Goal: Information Seeking & Learning: Learn about a topic

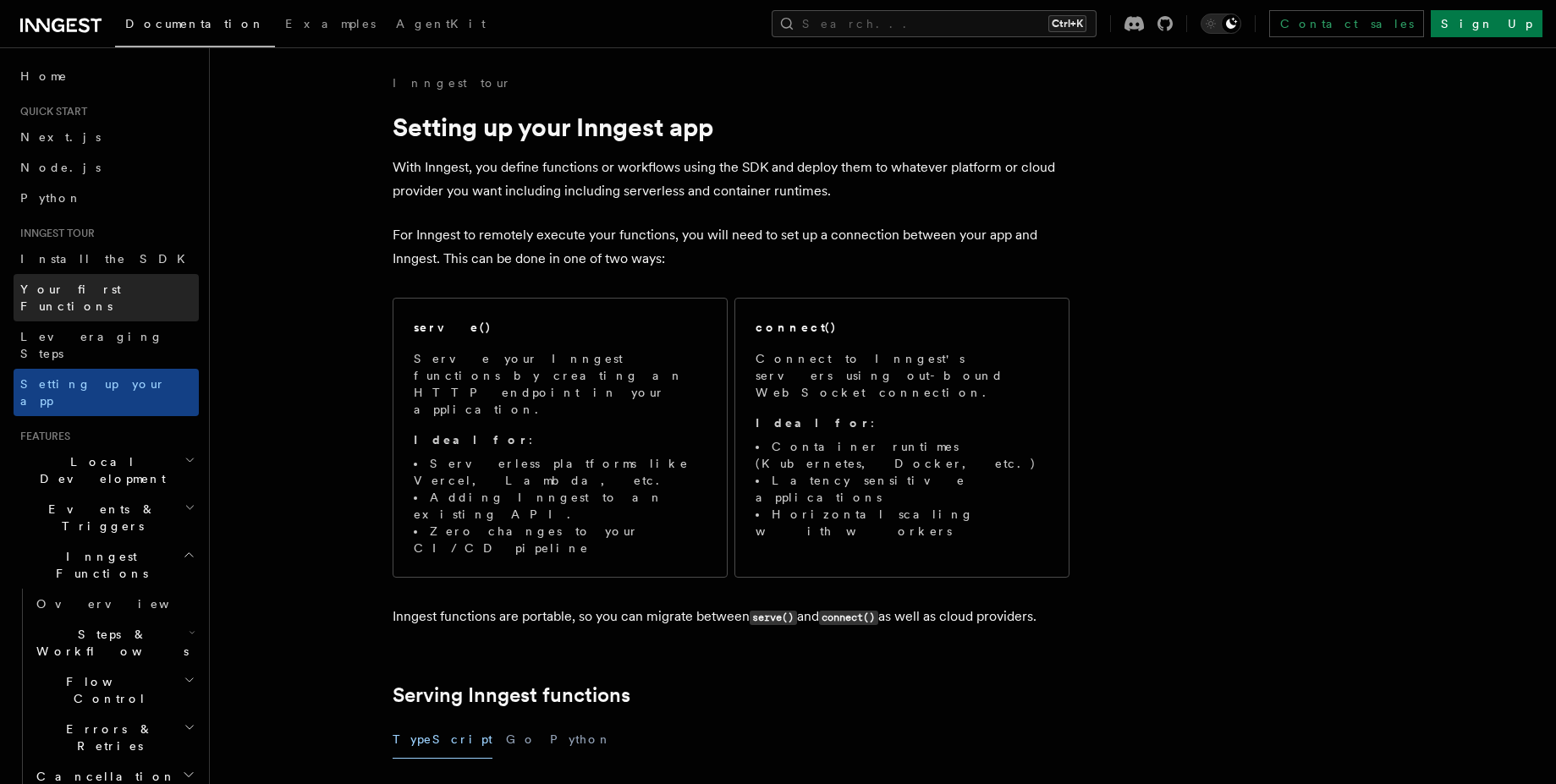
click at [121, 299] on link "Your first Functions" at bounding box center [106, 297] width 185 height 48
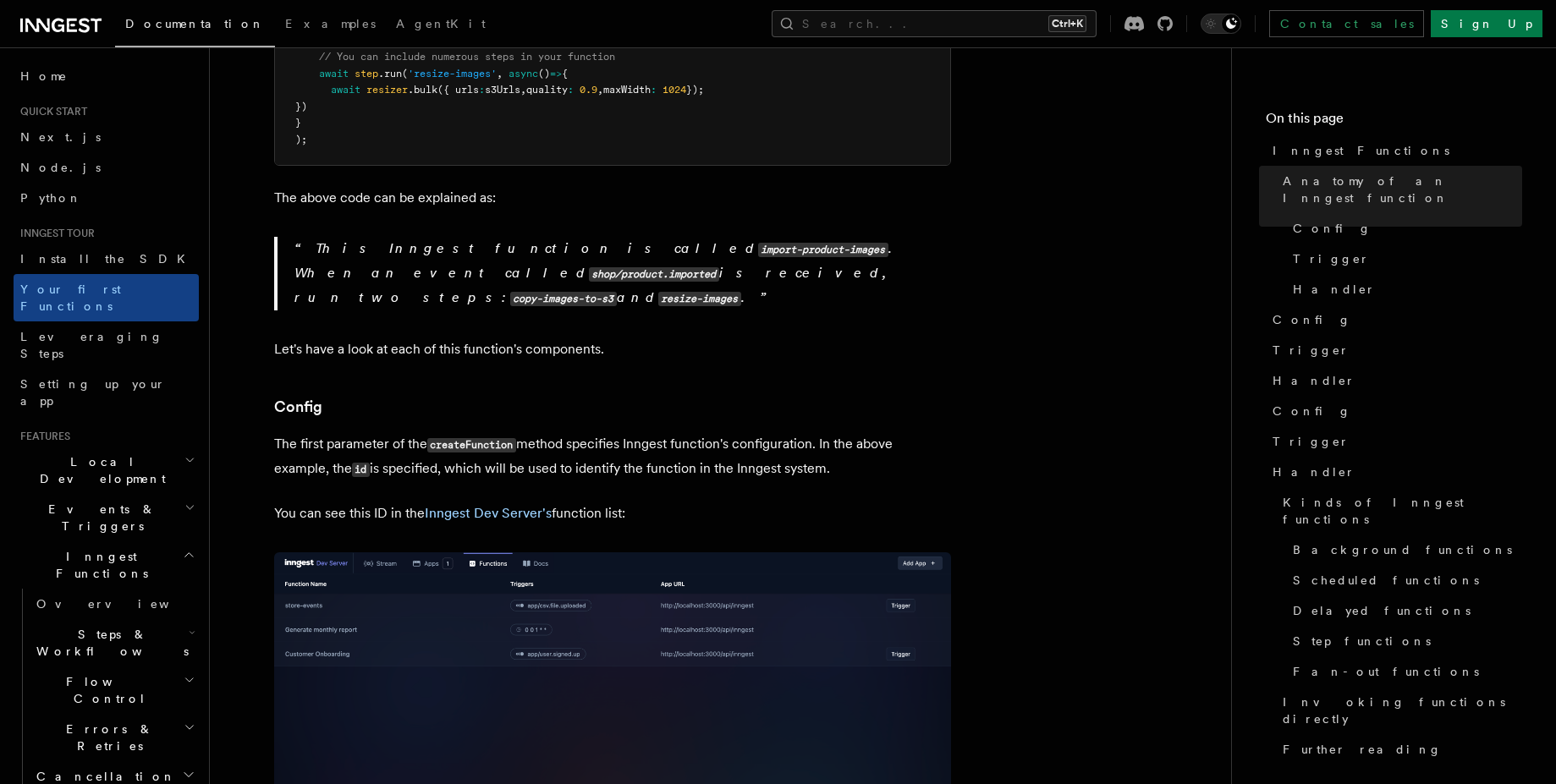
scroll to position [812, 0]
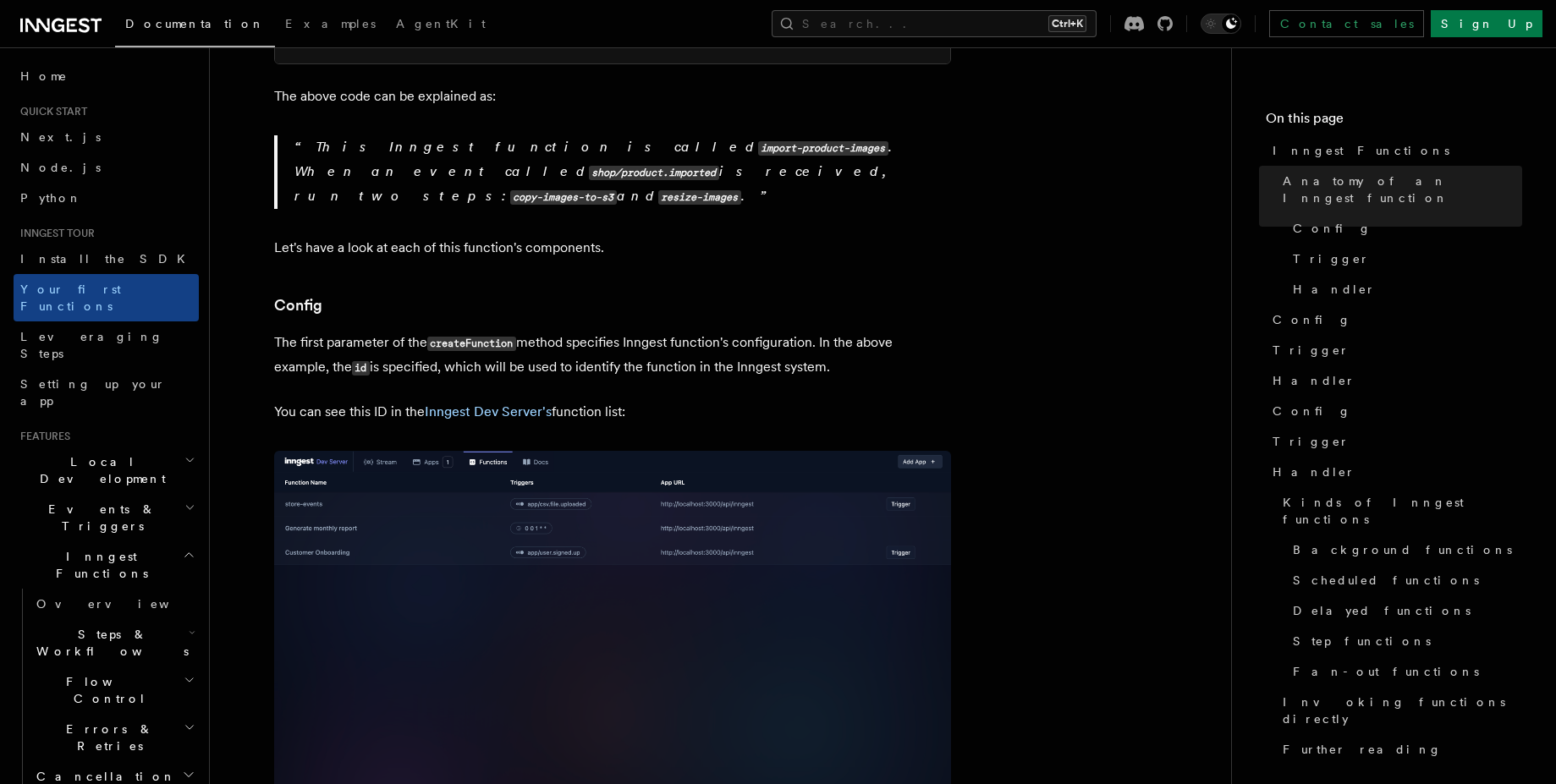
drag, startPoint x: 546, startPoint y: 296, endPoint x: 608, endPoint y: 293, distance: 62.1
click at [585, 331] on p "The first parameter of the createFunction method specifies Inngest function's c…" at bounding box center [612, 355] width 677 height 50
click at [609, 331] on p "The first parameter of the createFunction method specifies Inngest function's c…" at bounding box center [612, 355] width 677 height 50
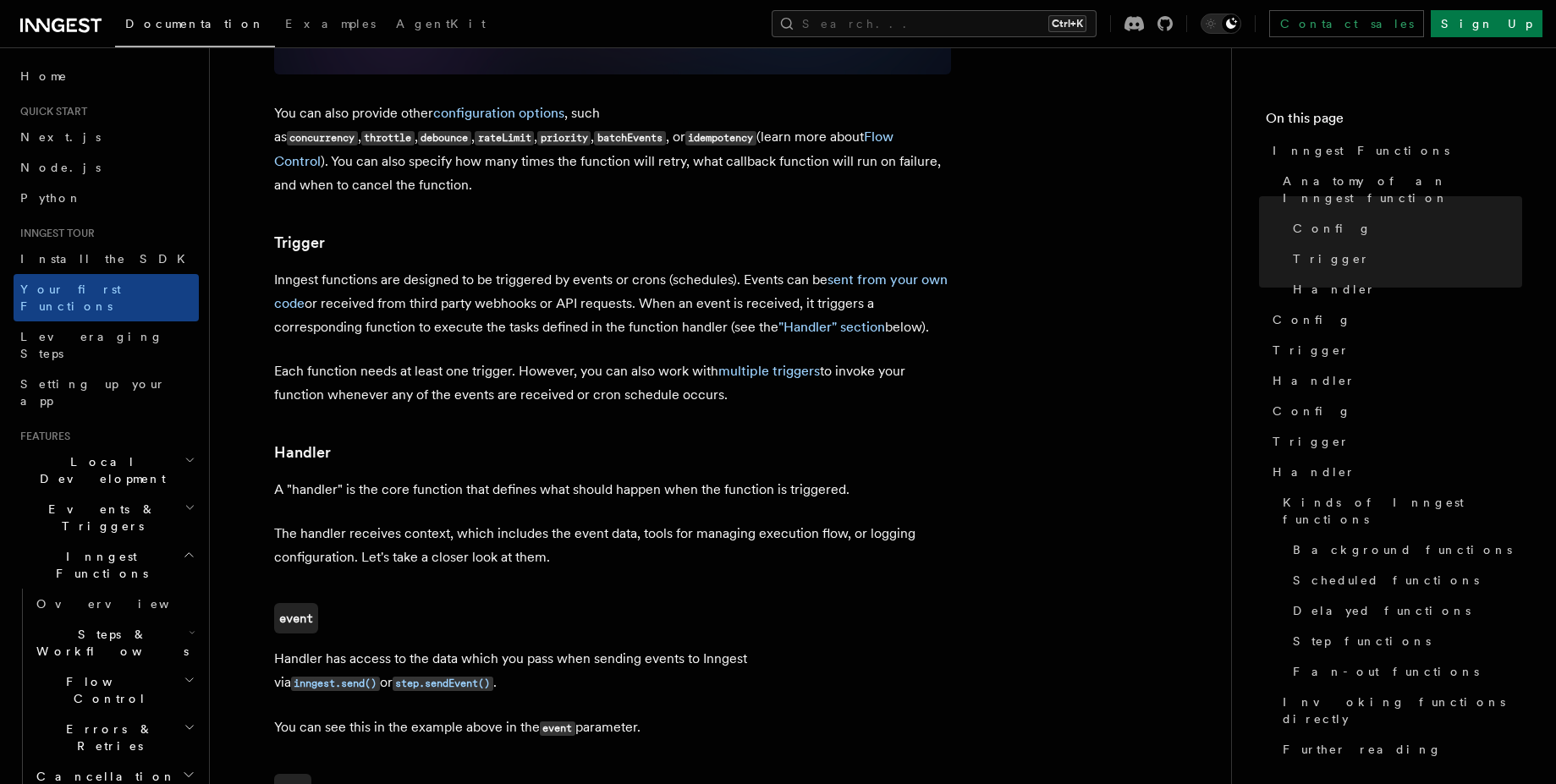
scroll to position [1624, 0]
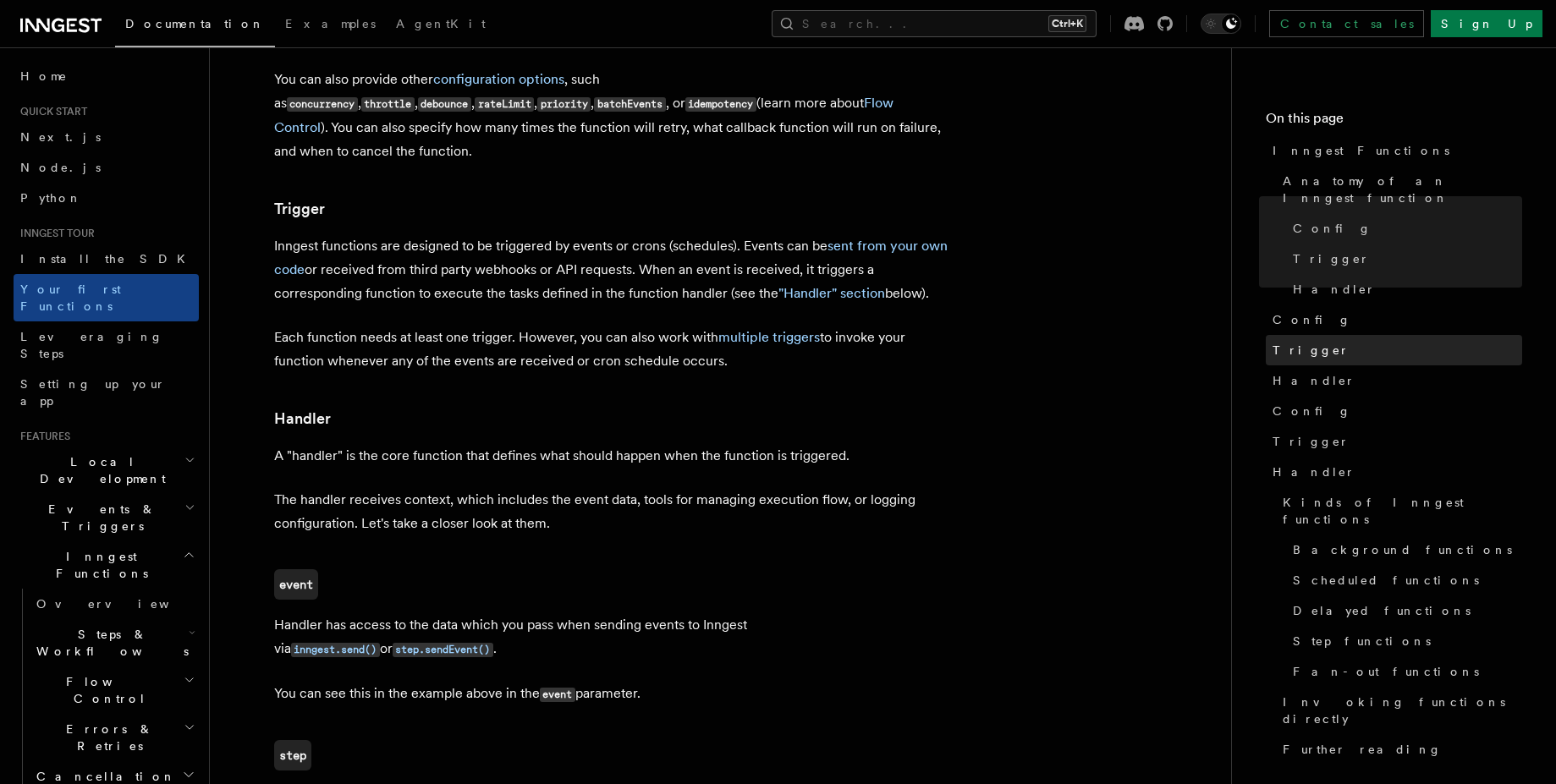
click at [1378, 344] on link "Trigger" at bounding box center [1393, 350] width 256 height 31
click at [1320, 339] on link "Trigger" at bounding box center [1393, 350] width 256 height 31
drag, startPoint x: 361, startPoint y: 172, endPoint x: 482, endPoint y: 172, distance: 121.0
click at [444, 235] on p "Inngest functions are designed to be triggered by events or crons (schedules). …" at bounding box center [612, 270] width 677 height 71
click at [651, 235] on p "Inngest functions are designed to be triggered by events or crons (schedules). …" at bounding box center [612, 270] width 677 height 71
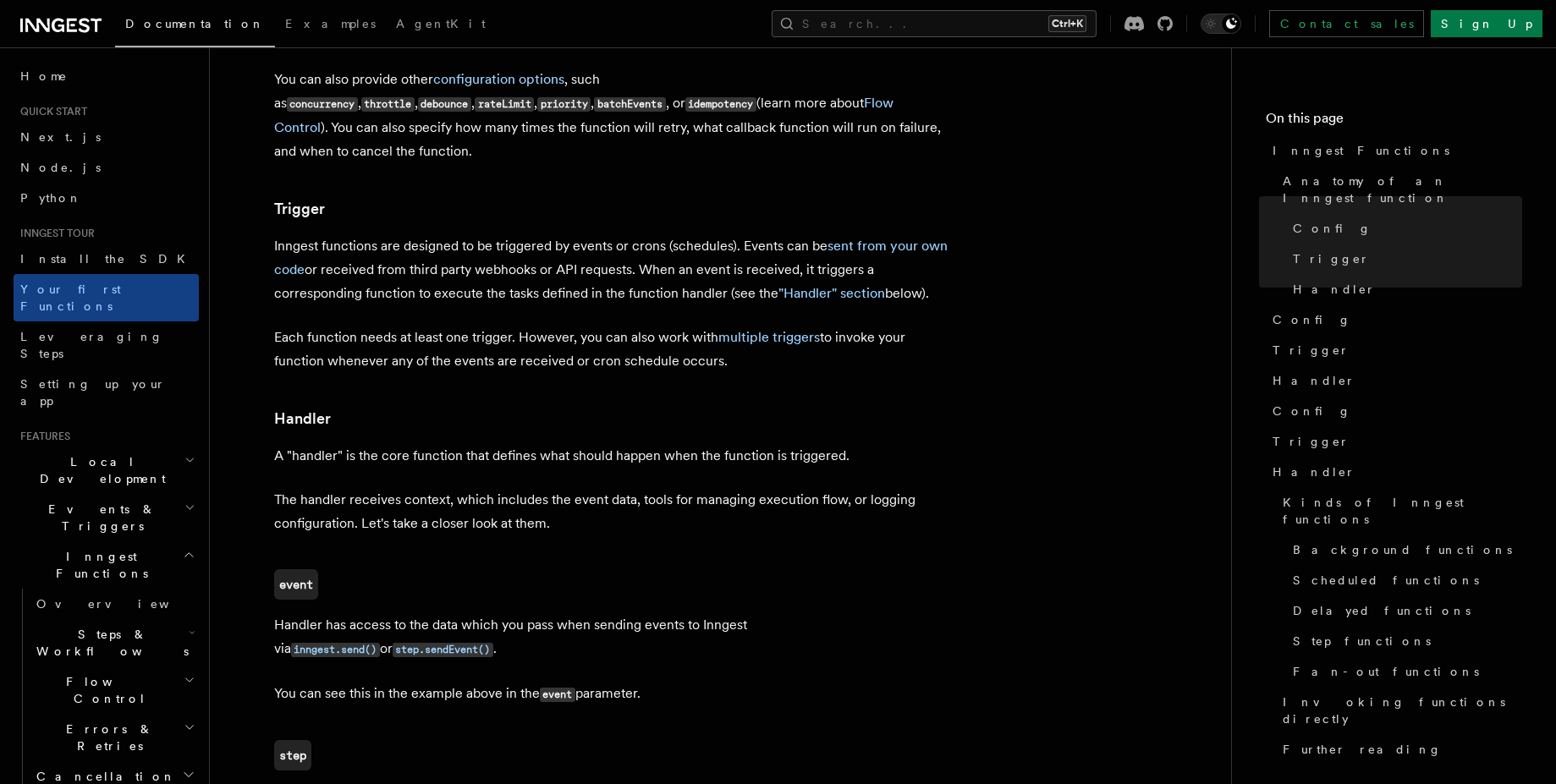
click at [653, 235] on p "Inngest functions are designed to be triggered by events or crons (schedules). …" at bounding box center [612, 270] width 677 height 71
click at [130, 494] on h2 "Events & Triggers" at bounding box center [106, 518] width 185 height 48
click at [123, 541] on link "Overview" at bounding box center [114, 556] width 169 height 31
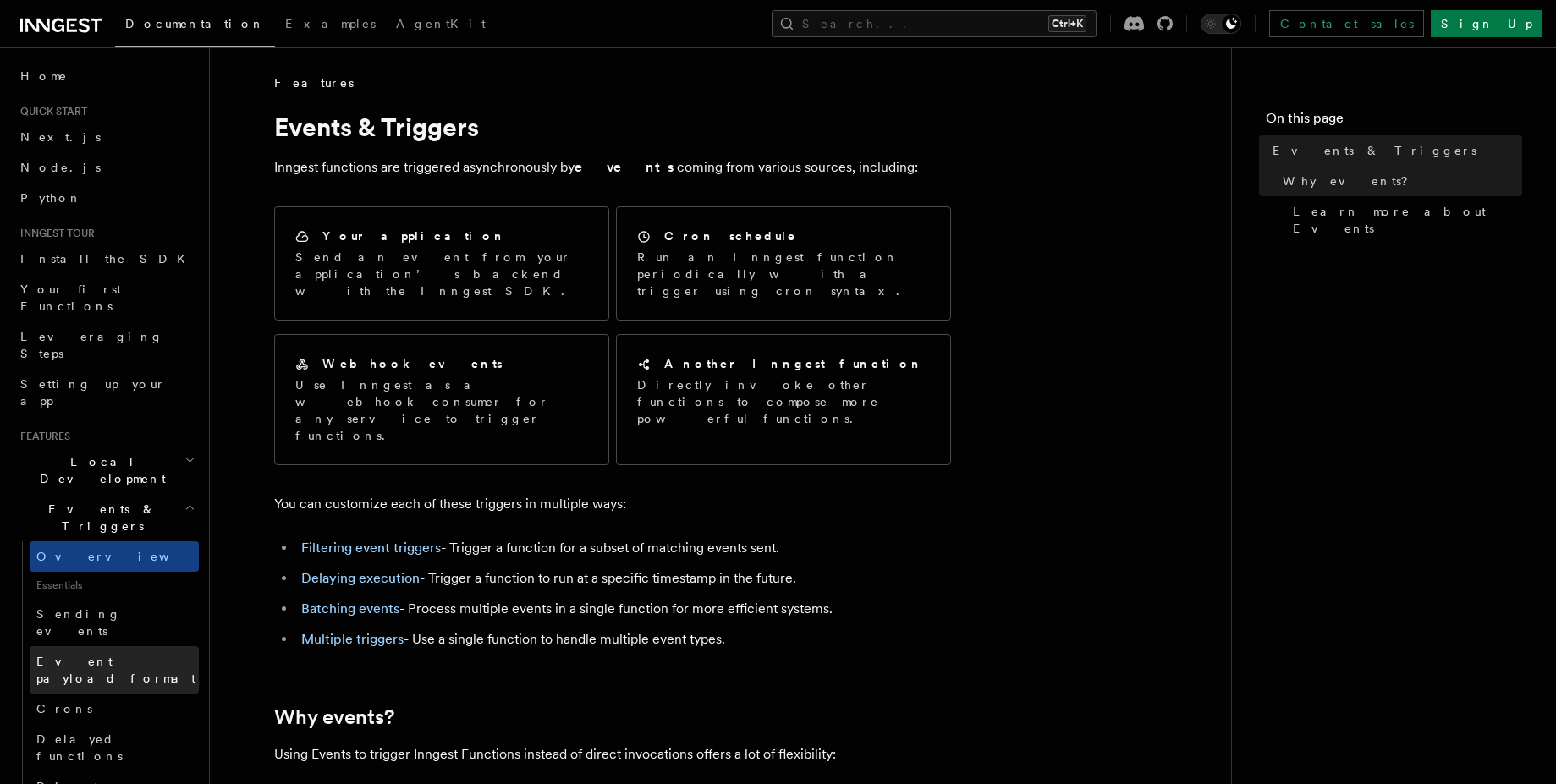
click at [130, 647] on link "Event payload format" at bounding box center [114, 670] width 169 height 48
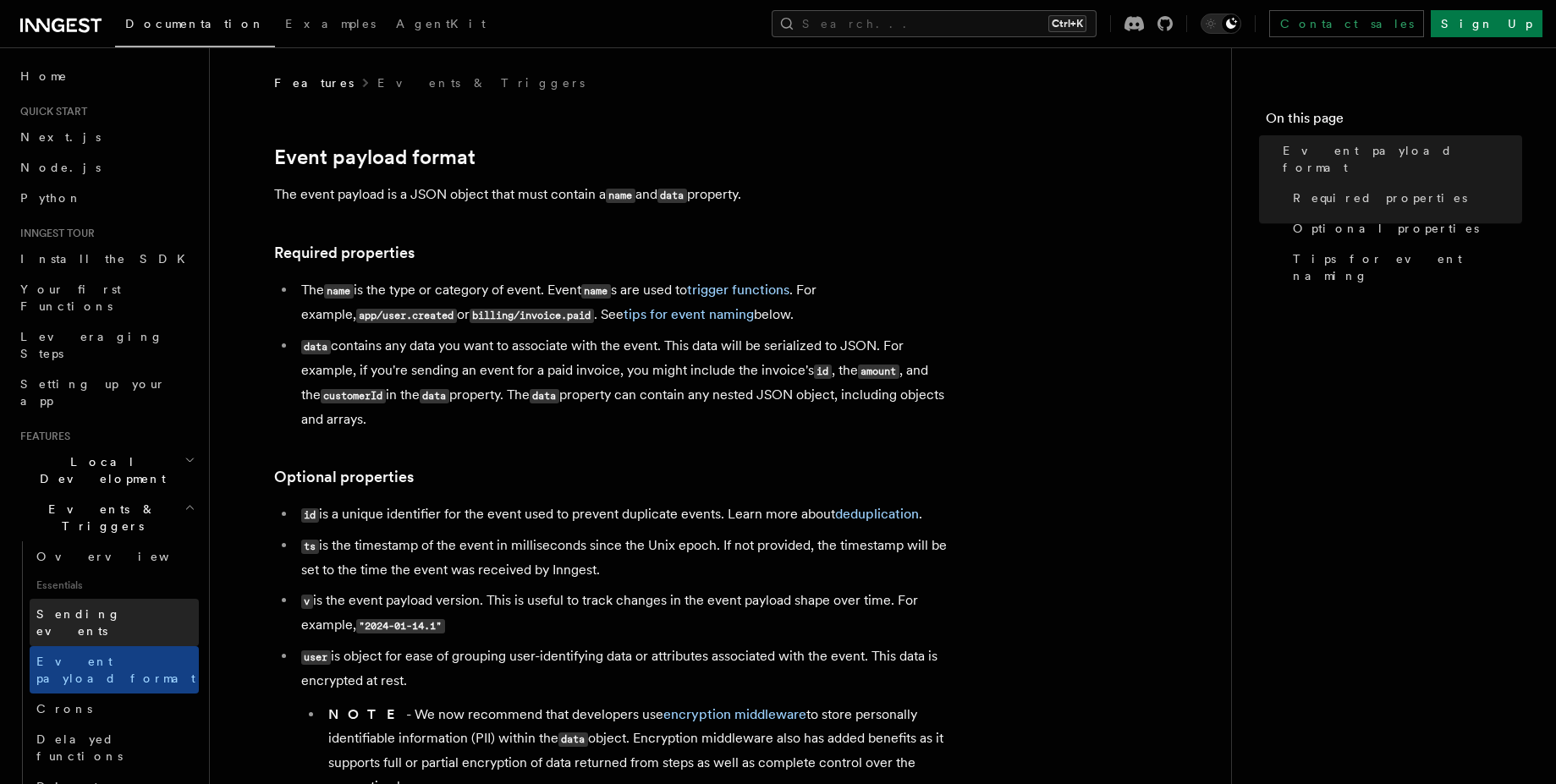
click at [140, 599] on link "Sending events" at bounding box center [114, 622] width 169 height 48
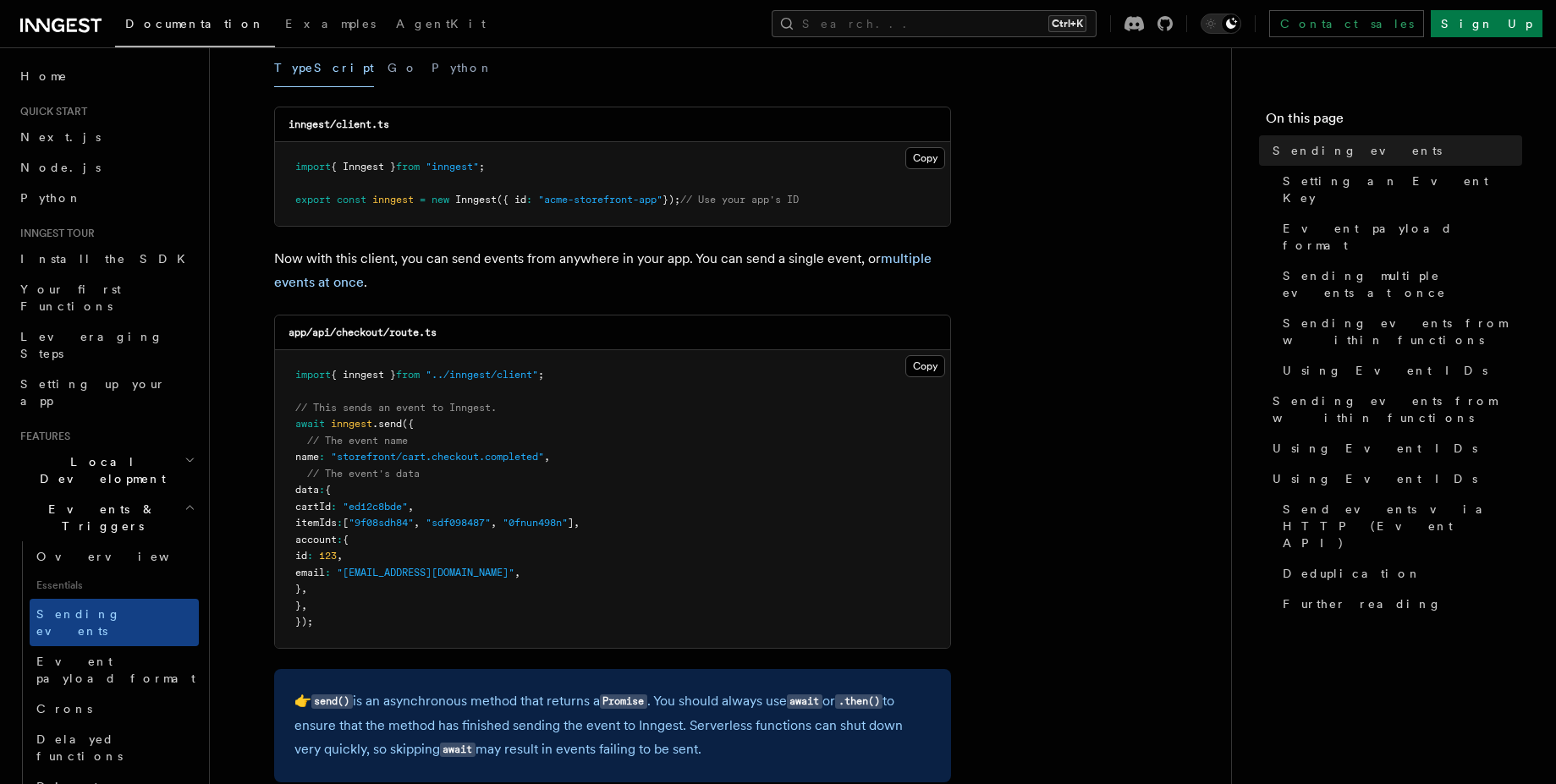
scroll to position [305, 0]
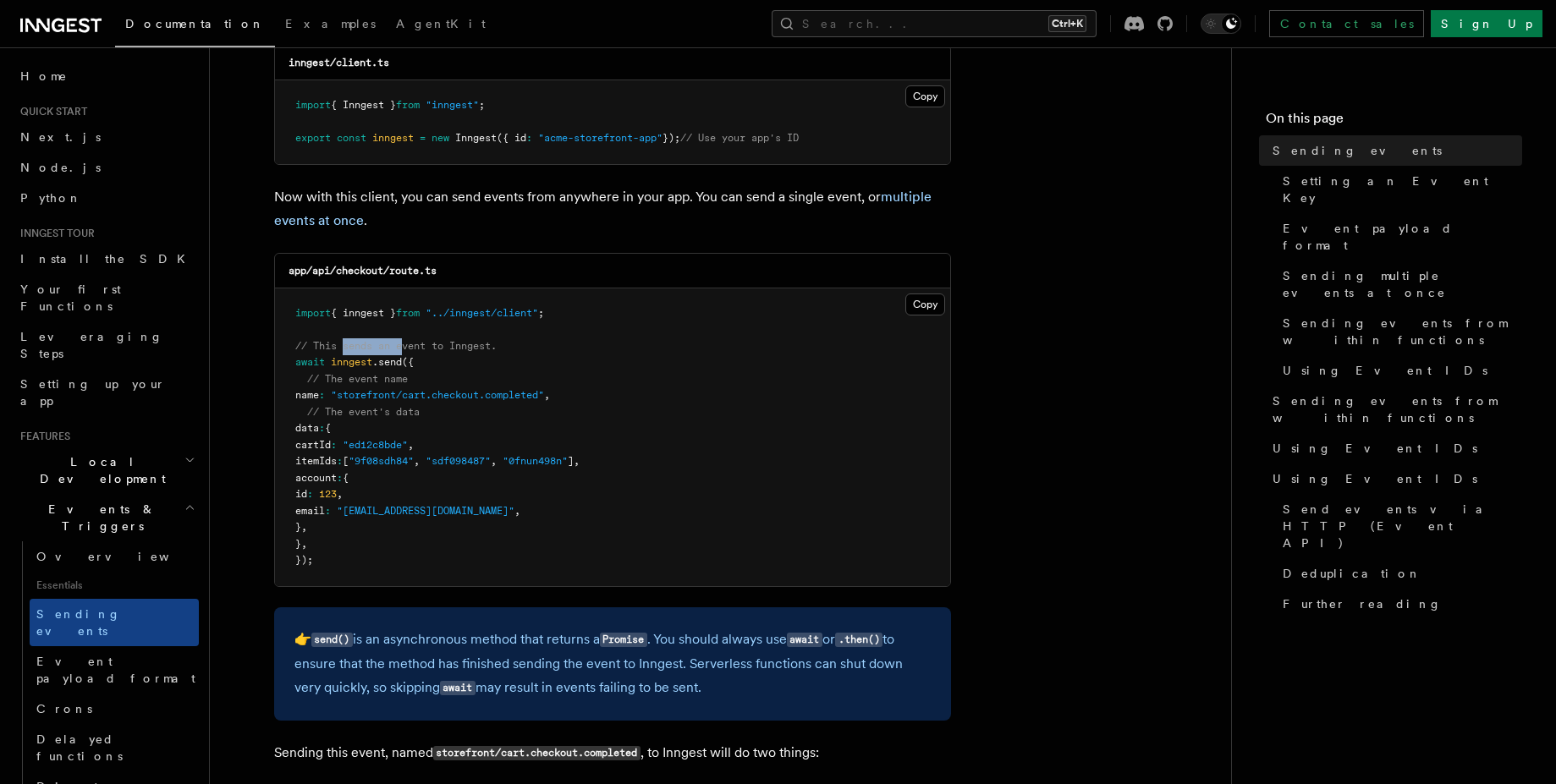
drag, startPoint x: 343, startPoint y: 348, endPoint x: 432, endPoint y: 348, distance: 89.0
click at [428, 348] on span "// This sends an event to Inngest." at bounding box center [395, 346] width 201 height 12
click at [433, 348] on span "// This sends an event to Inngest." at bounding box center [395, 346] width 201 height 12
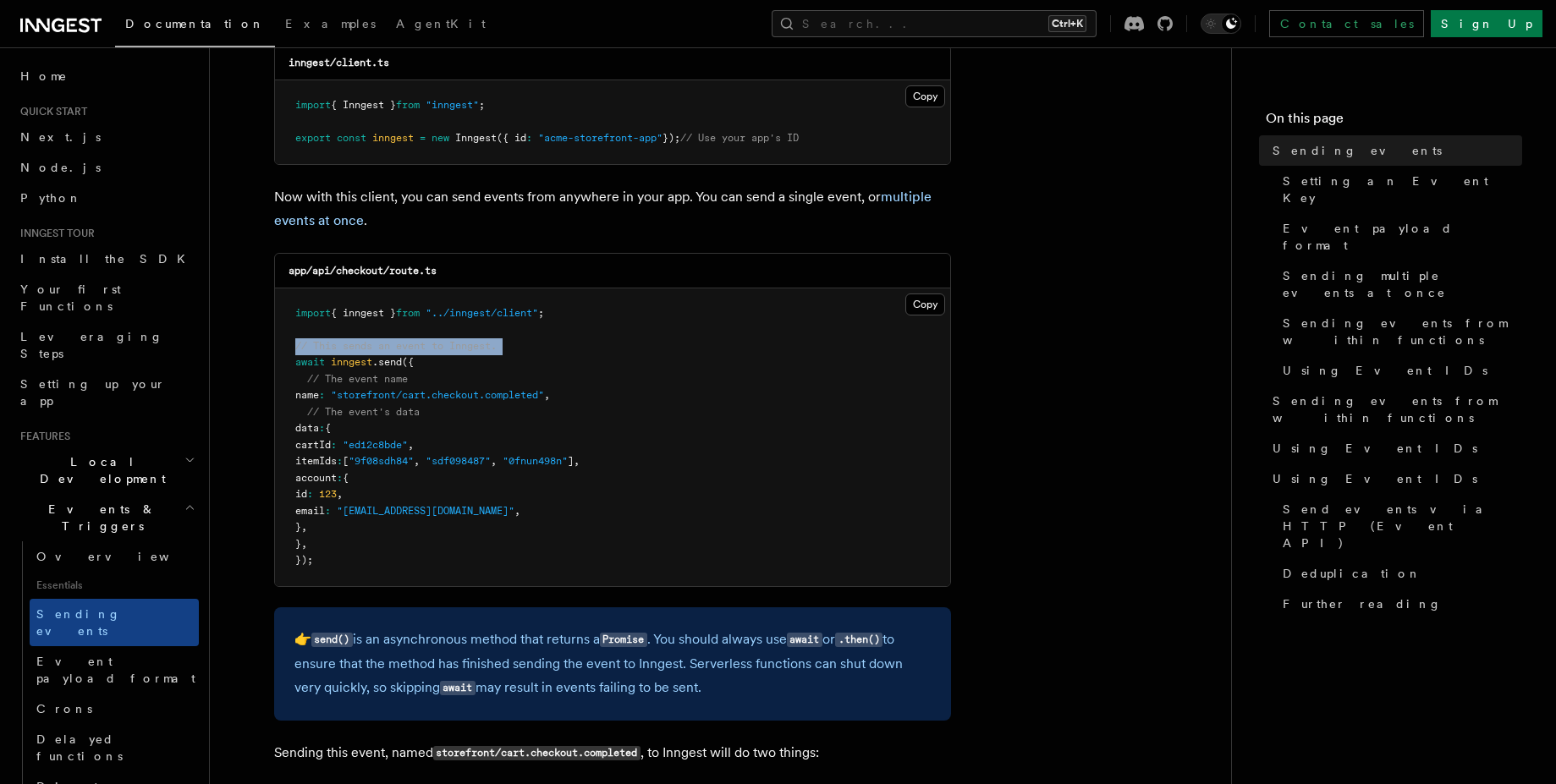
click at [433, 348] on span "// This sends an event to Inngest." at bounding box center [395, 346] width 201 height 12
click at [462, 412] on pre "import { inngest } from "../inngest/client" ; // This sends an event to Inngest…" at bounding box center [612, 437] width 675 height 298
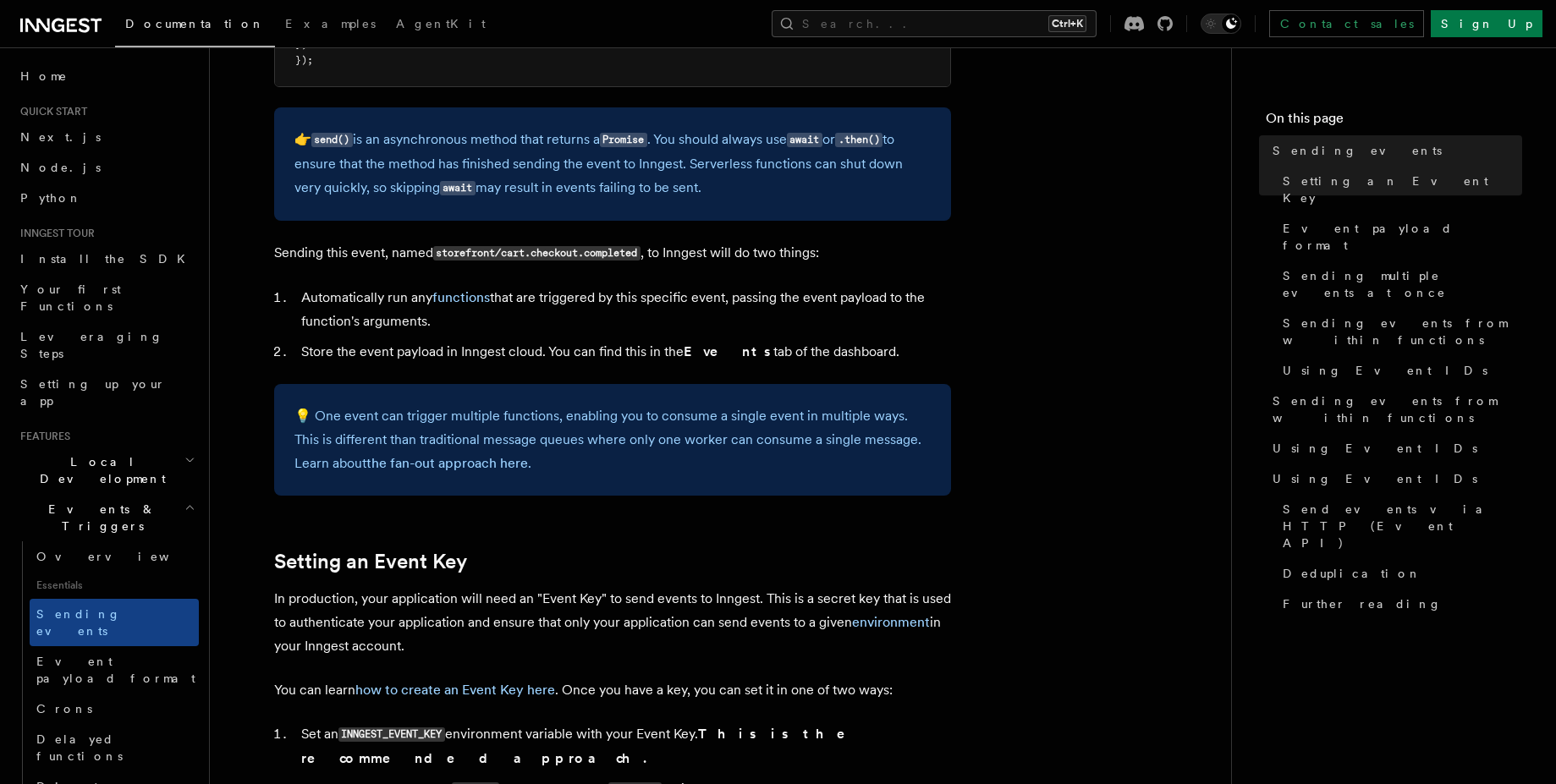
scroll to position [812, 0]
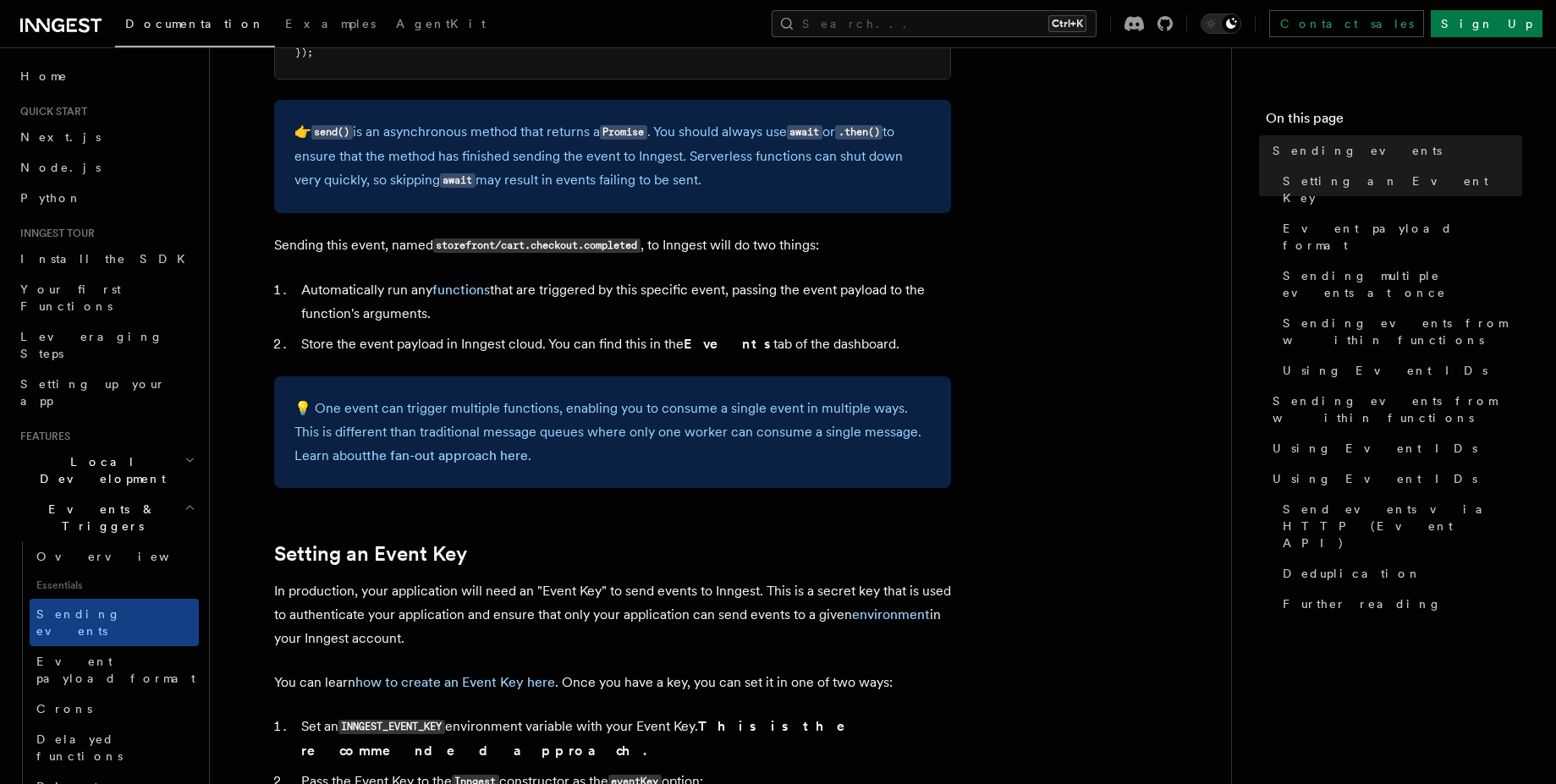
click at [770, 163] on p "👉 send() is an asynchronous method that returns a Promise . You should always u…" at bounding box center [612, 157] width 636 height 73
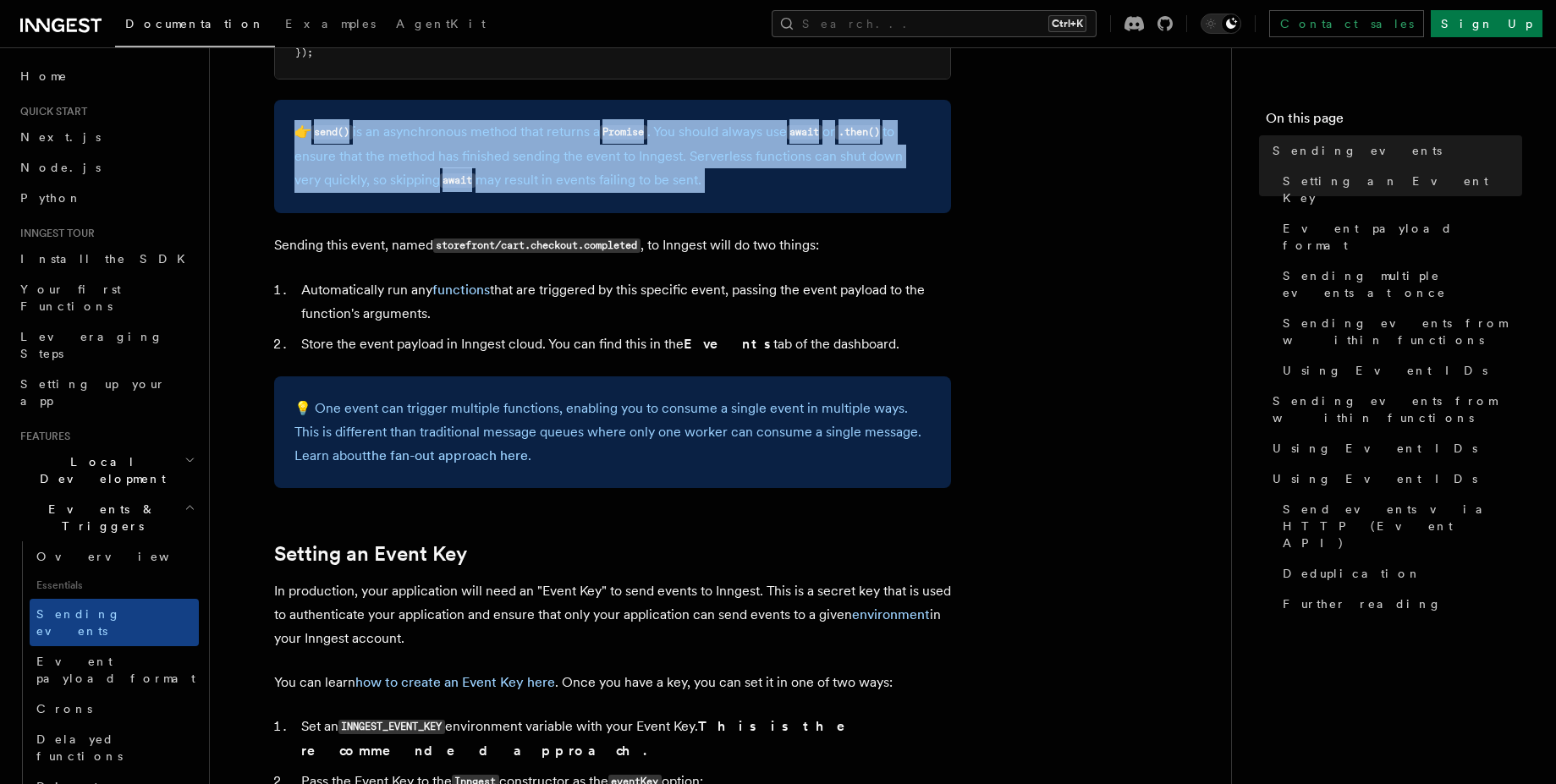
click at [770, 163] on p "👉 send() is an asynchronous method that returns a Promise . You should always u…" at bounding box center [612, 157] width 636 height 73
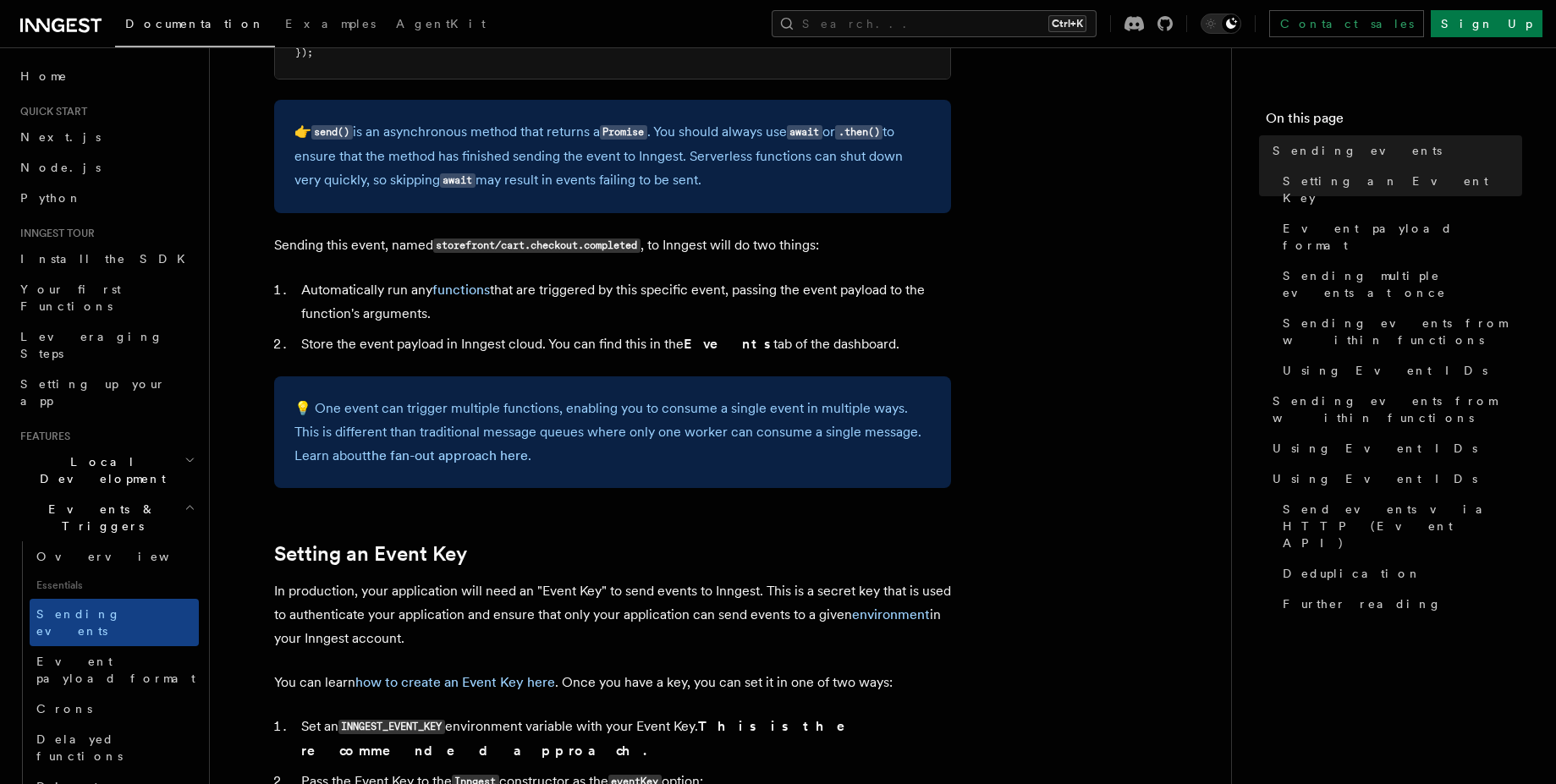
click at [770, 163] on p "👉 send() is an asynchronous method that returns a Promise . You should always u…" at bounding box center [612, 157] width 636 height 73
click at [726, 179] on p "👉 send() is an asynchronous method that returns a Promise . You should always u…" at bounding box center [612, 157] width 636 height 73
click at [680, 181] on p "👉 send() is an asynchronous method that returns a Promise . You should always u…" at bounding box center [612, 157] width 636 height 73
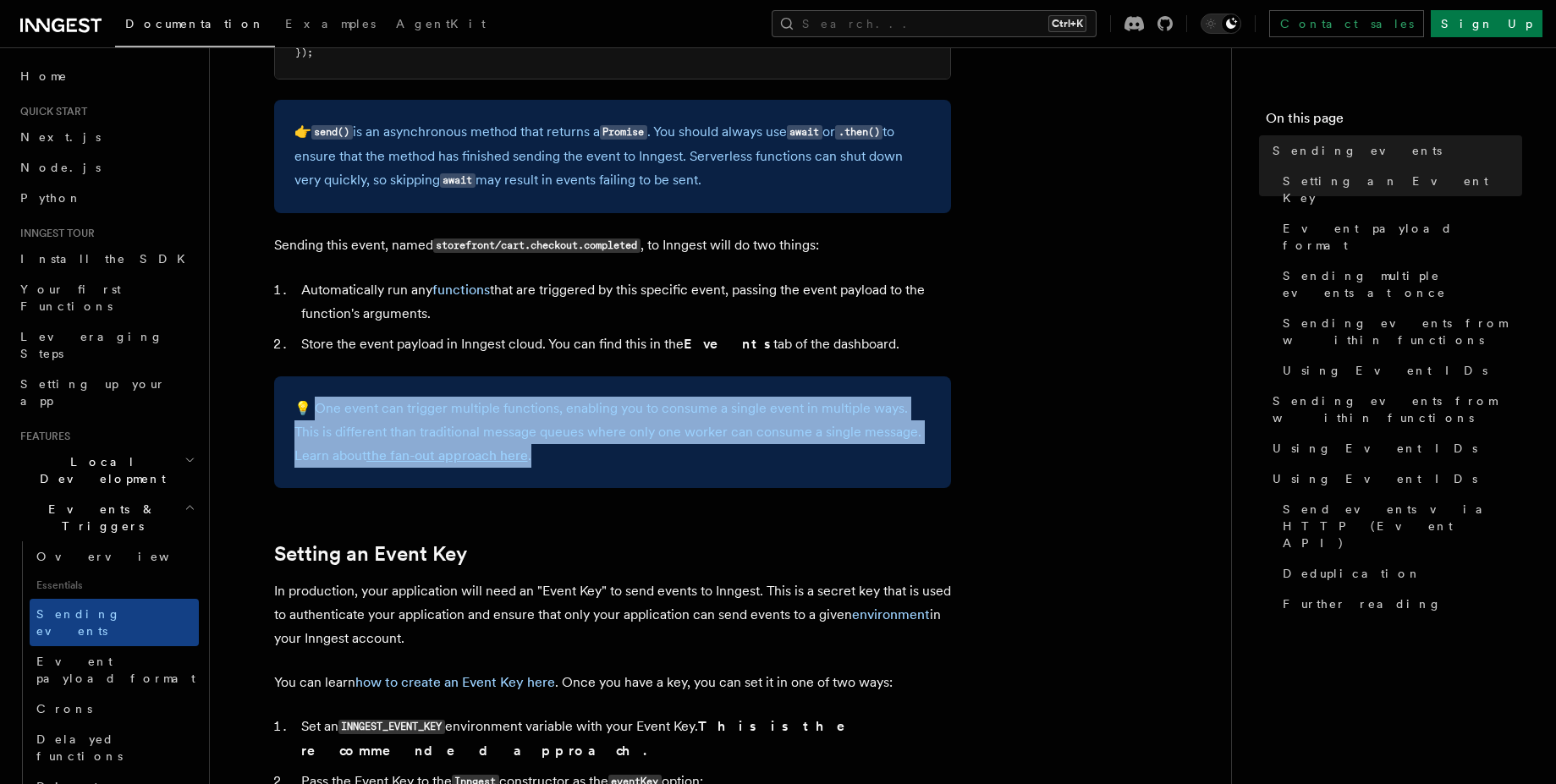
drag, startPoint x: 517, startPoint y: 450, endPoint x: 318, endPoint y: 410, distance: 203.0
click at [318, 410] on p "💡 One event can trigger multiple functions, enabling you to consume a single ev…" at bounding box center [612, 433] width 636 height 71
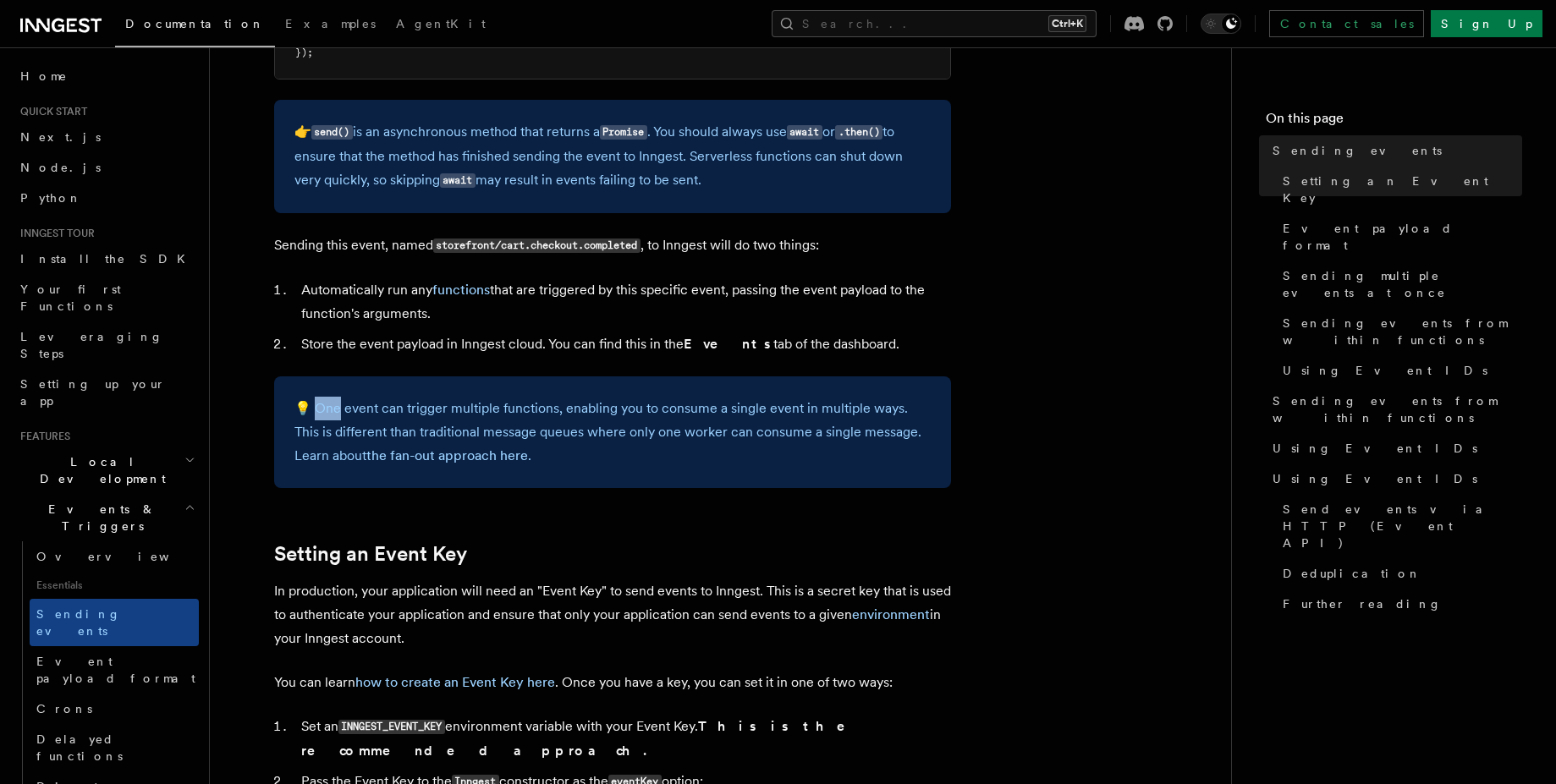
click at [318, 410] on p "💡 One event can trigger multiple functions, enabling you to consume a single ev…" at bounding box center [612, 433] width 636 height 71
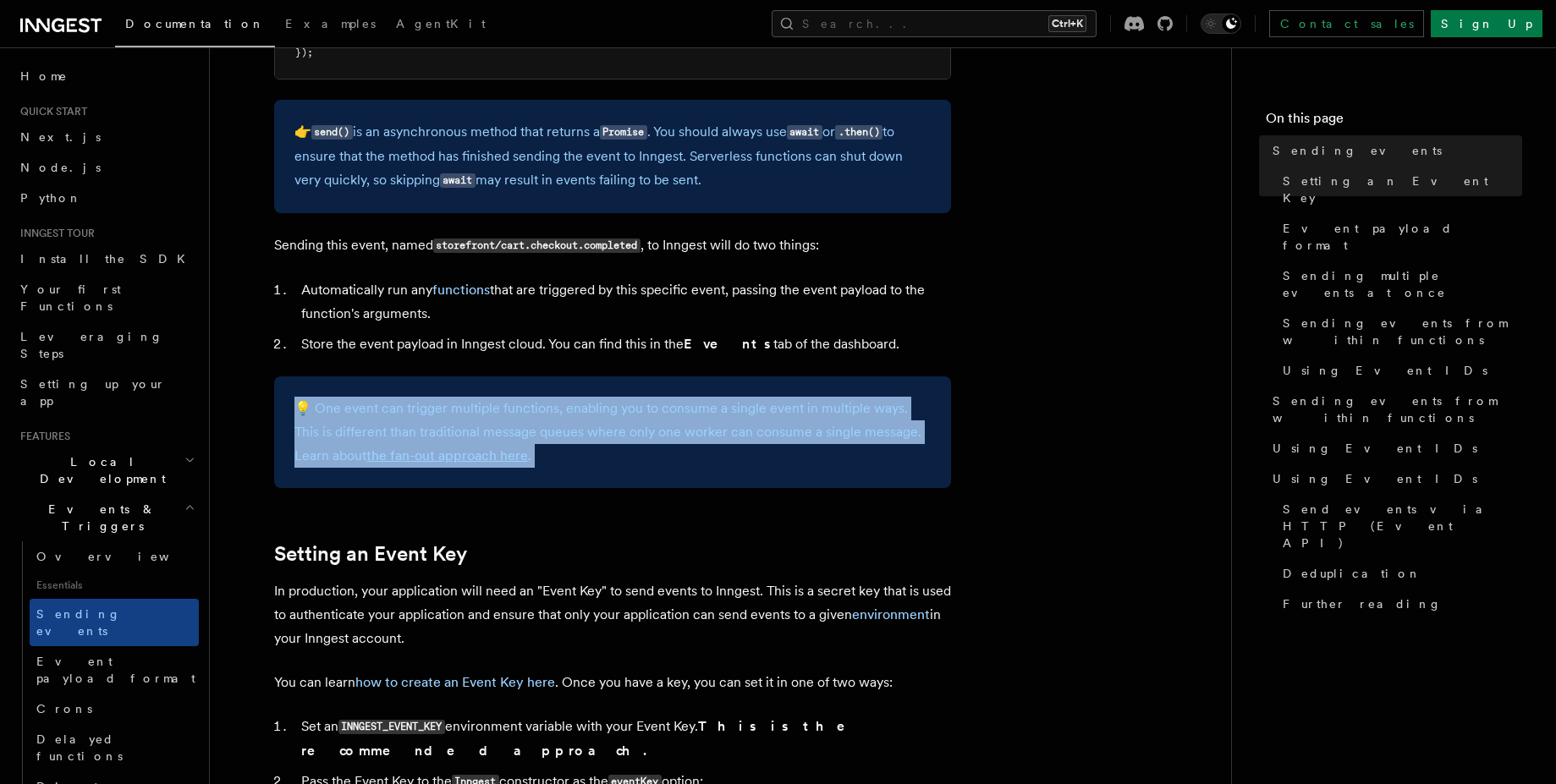
drag, startPoint x: 318, startPoint y: 410, endPoint x: 477, endPoint y: 434, distance: 160.8
click at [477, 434] on p "💡 One event can trigger multiple functions, enabling you to consume a single ev…" at bounding box center [612, 433] width 636 height 71
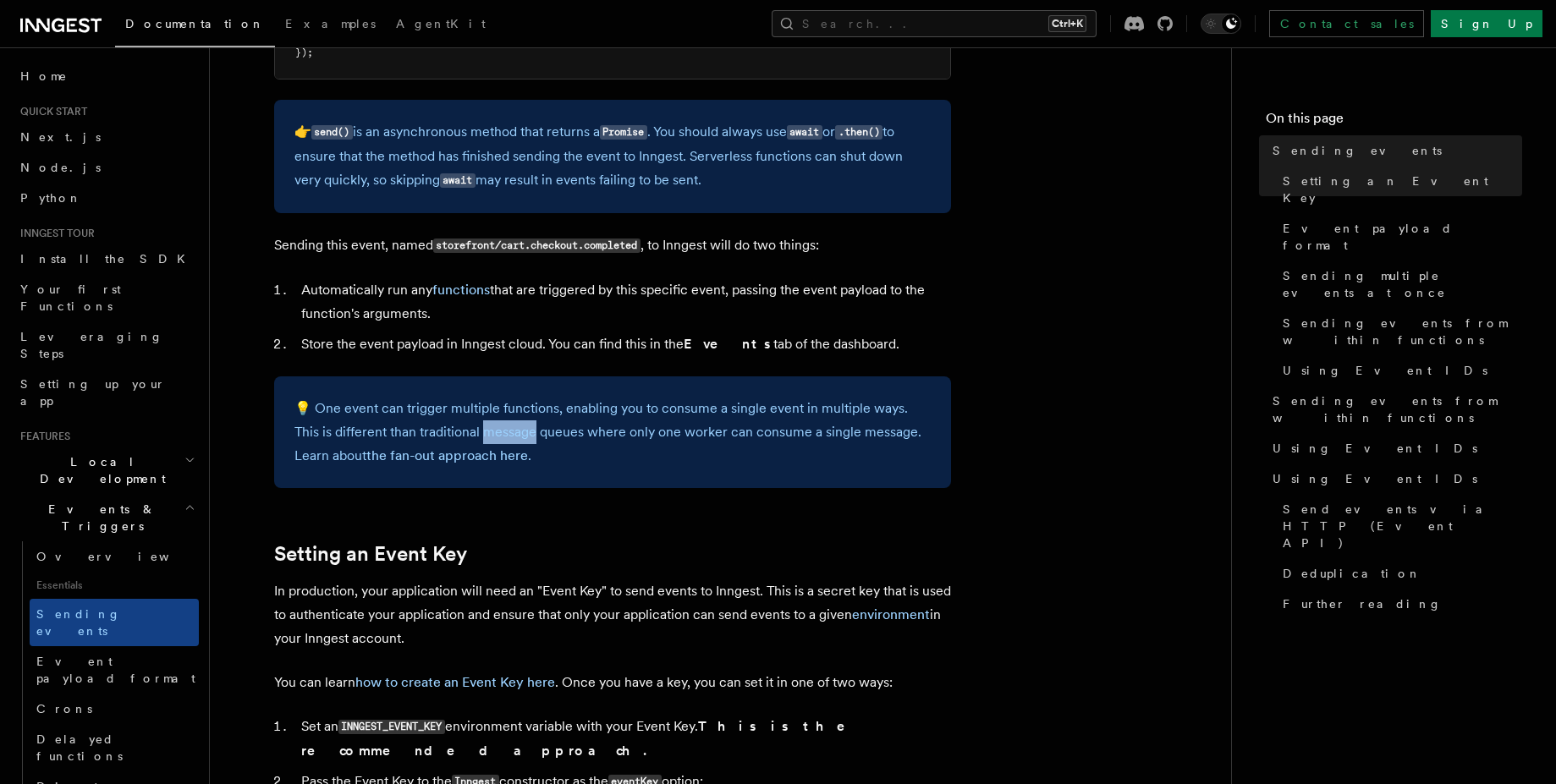
click at [477, 434] on p "💡 One event can trigger multiple functions, enabling you to consume a single ev…" at bounding box center [612, 433] width 636 height 71
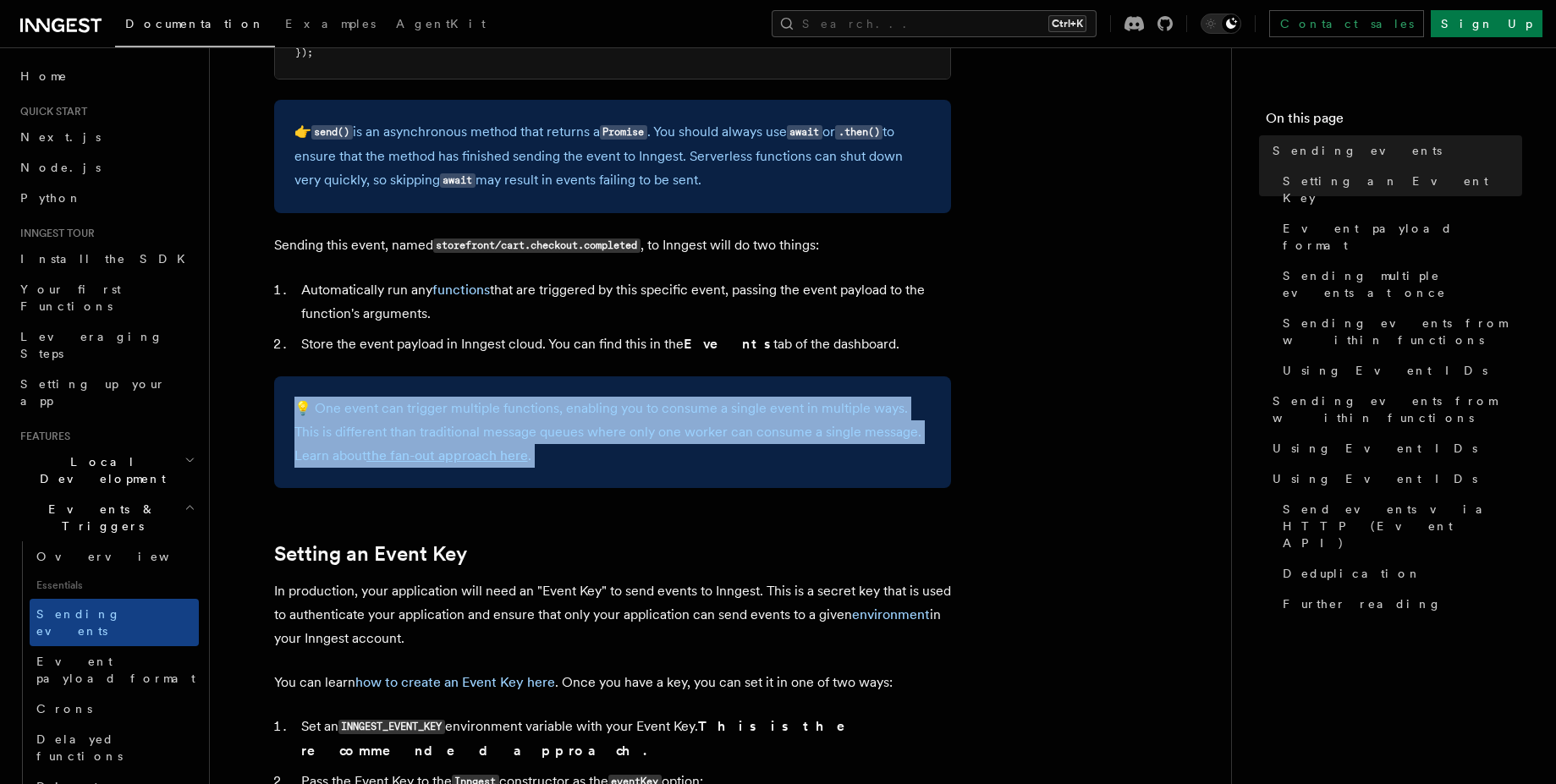
click at [477, 434] on p "💡 One event can trigger multiple functions, enabling you to consume a single ev…" at bounding box center [612, 433] width 636 height 71
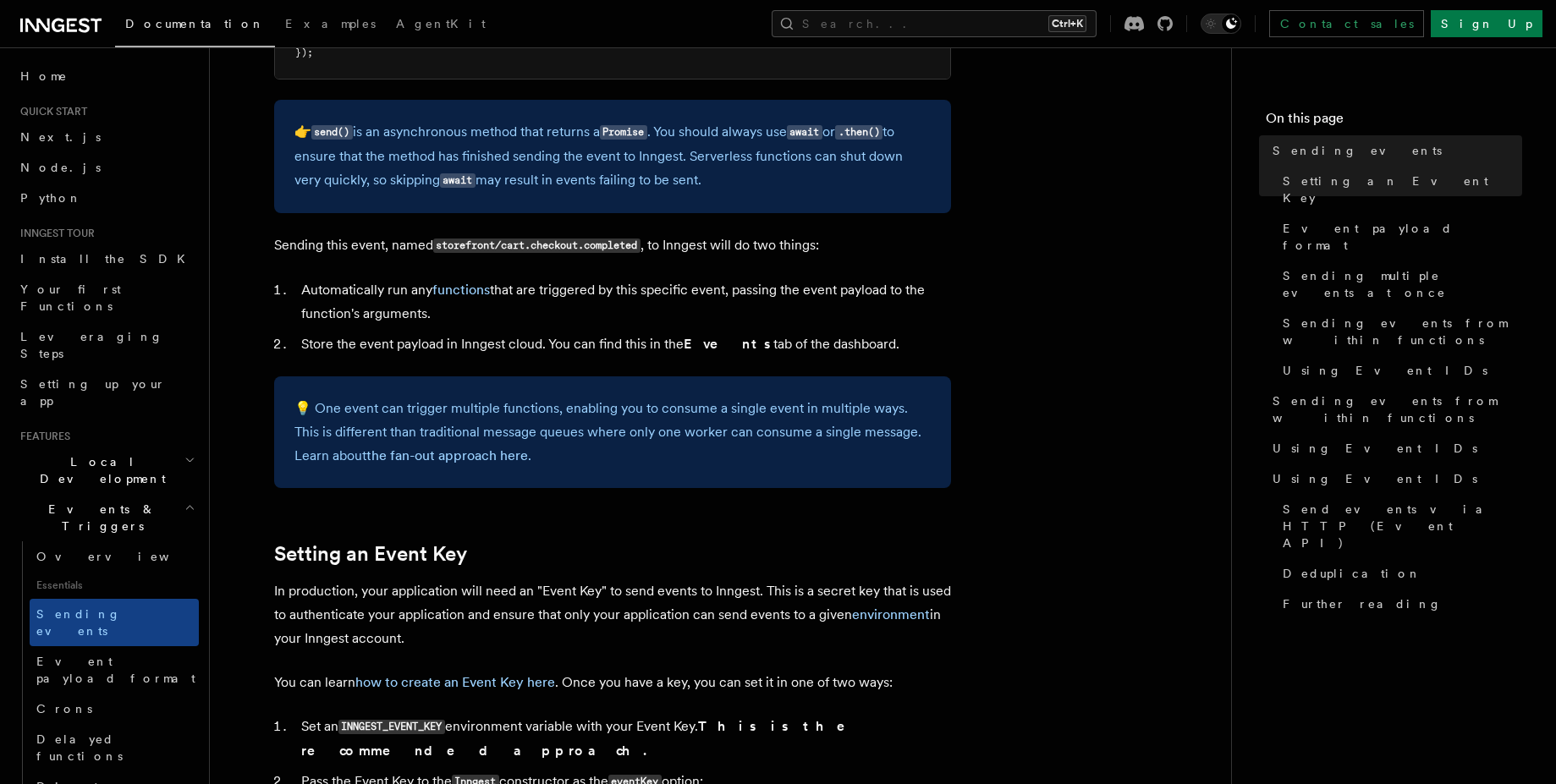
click at [477, 434] on p "💡 One event can trigger multiple functions, enabling you to consume a single ev…" at bounding box center [612, 433] width 636 height 71
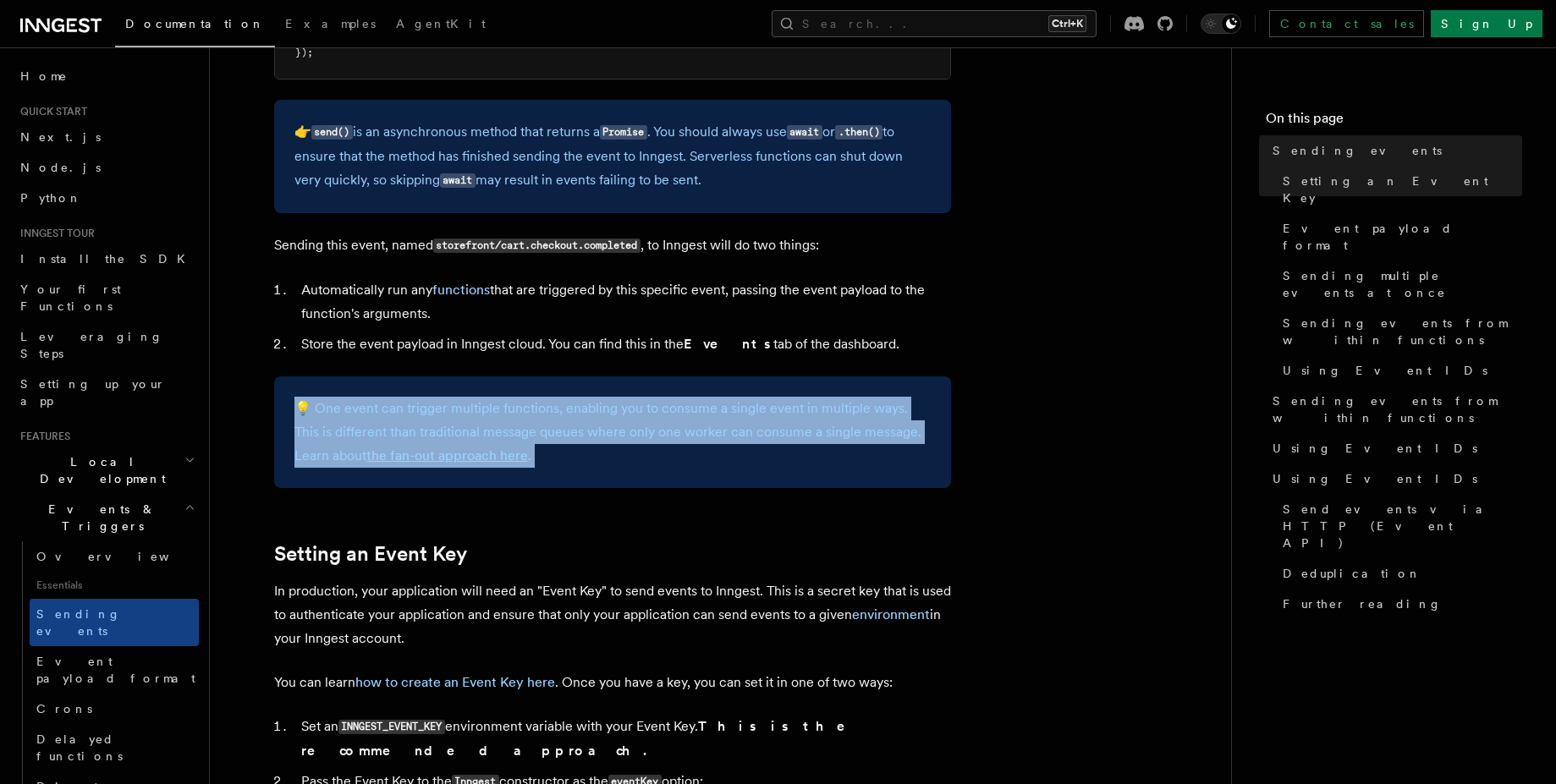
click at [477, 434] on p "💡 One event can trigger multiple functions, enabling you to consume a single ev…" at bounding box center [612, 433] width 636 height 71
click at [352, 403] on p "💡 One event can trigger multiple functions, enabling you to consume a single ev…" at bounding box center [612, 433] width 636 height 71
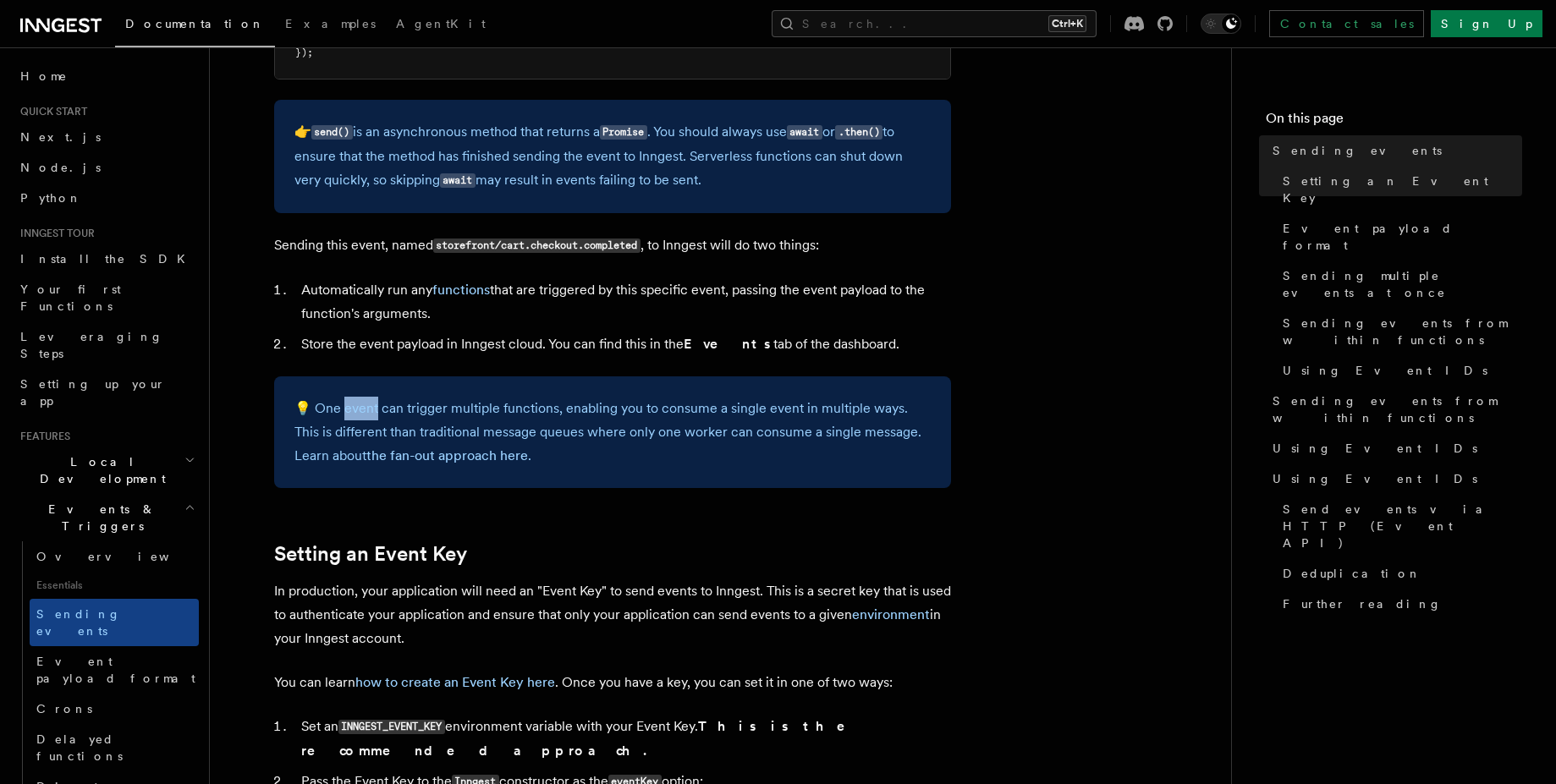
click at [352, 403] on p "💡 One event can trigger multiple functions, enabling you to consume a single ev…" at bounding box center [612, 433] width 636 height 71
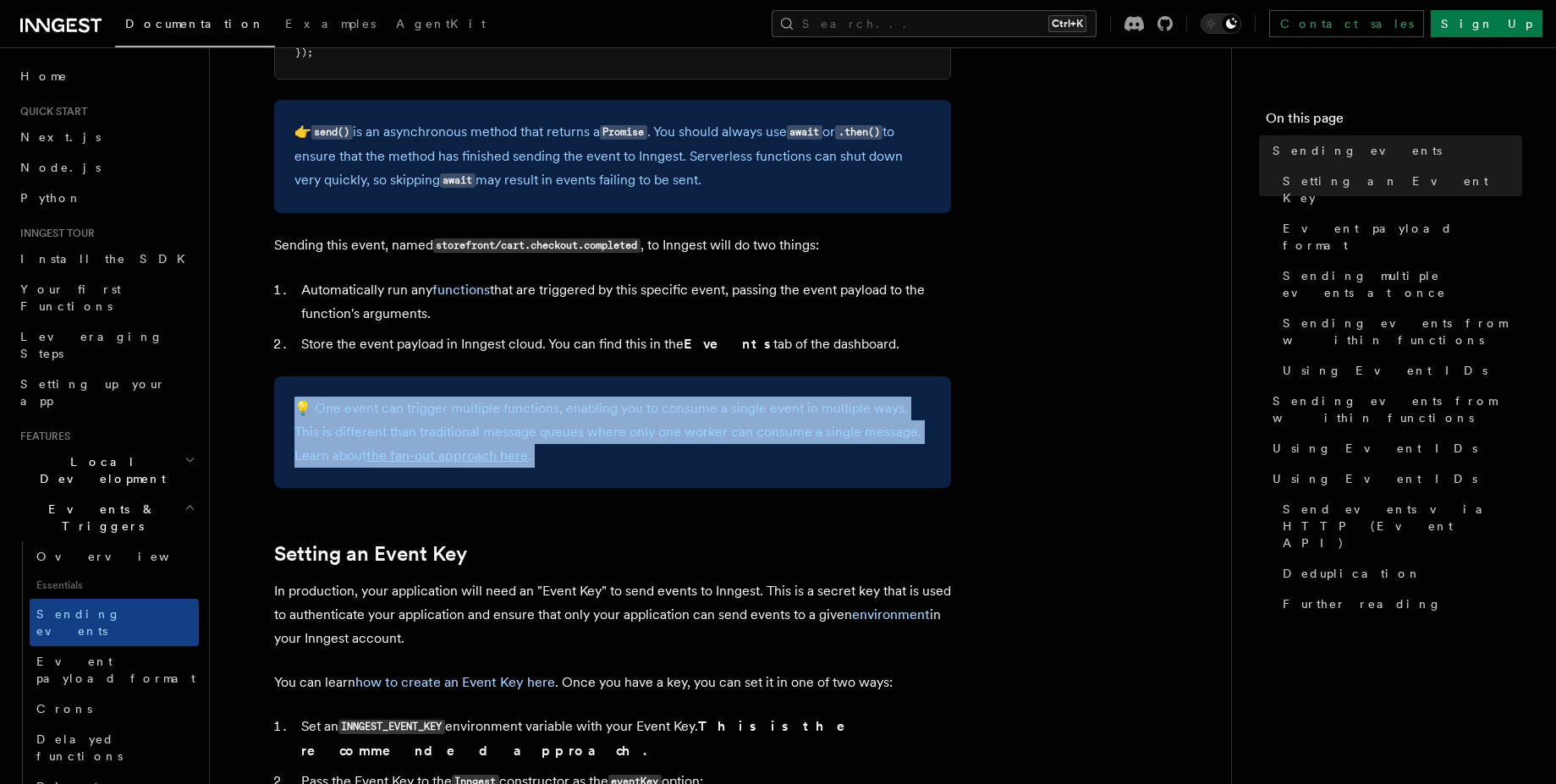
click at [352, 403] on p "💡 One event can trigger multiple functions, enabling you to consume a single ev…" at bounding box center [612, 433] width 636 height 71
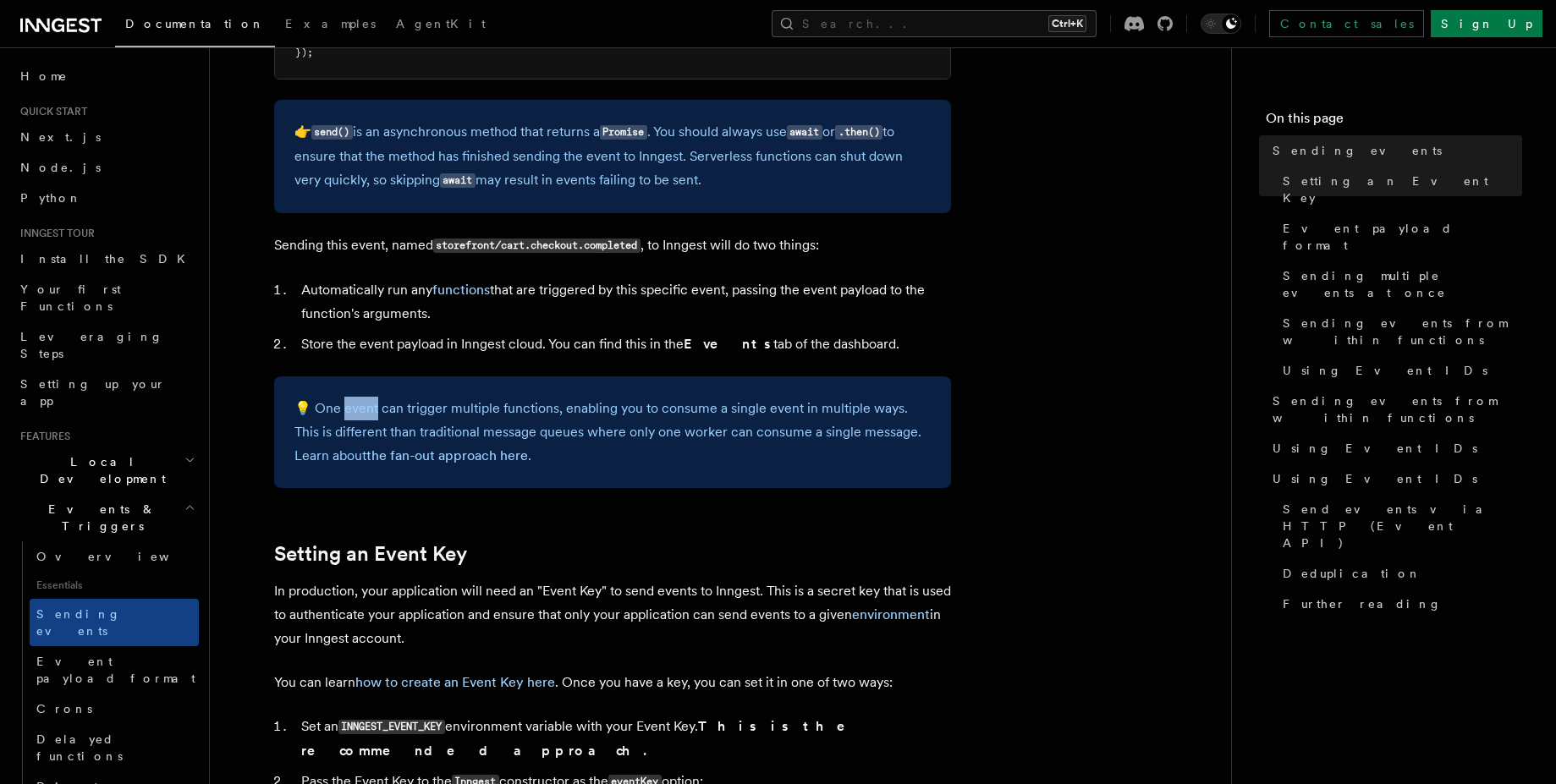
click at [352, 403] on p "💡 One event can trigger multiple functions, enabling you to consume a single ev…" at bounding box center [612, 433] width 636 height 71
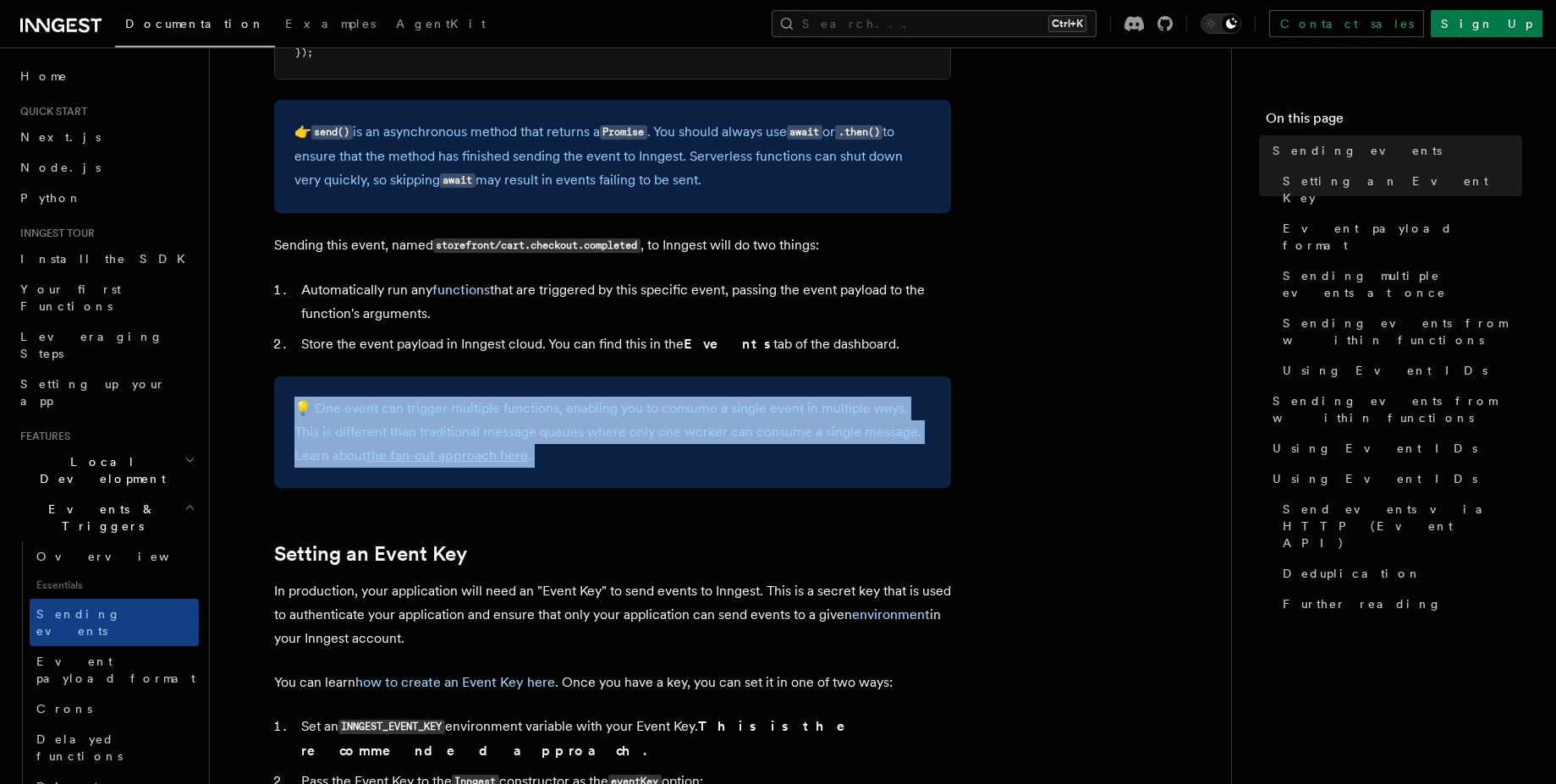
click at [352, 403] on p "💡 One event can trigger multiple functions, enabling you to consume a single ev…" at bounding box center [612, 433] width 636 height 71
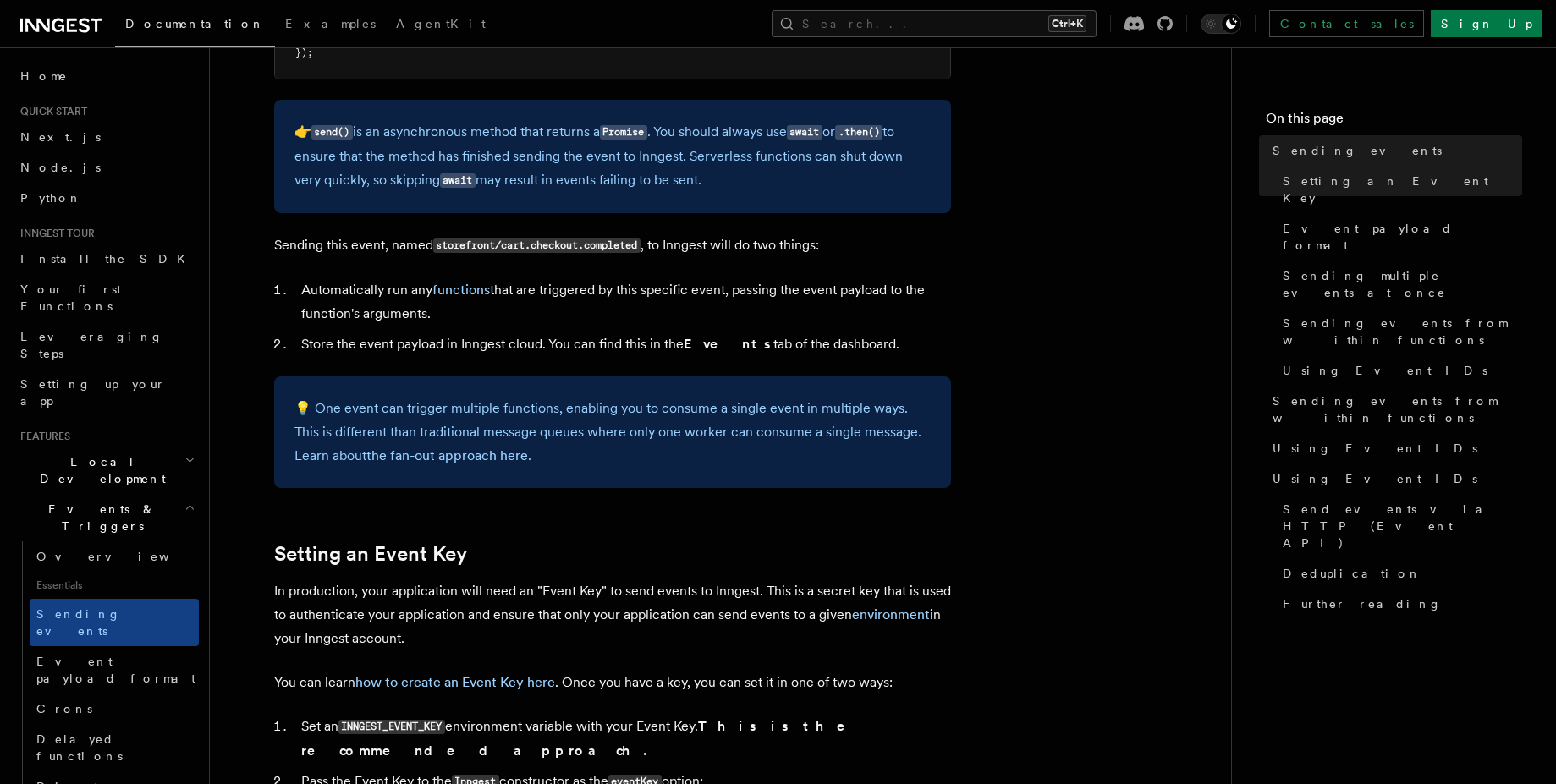
click at [352, 403] on p "💡 One event can trigger multiple functions, enabling you to consume a single ev…" at bounding box center [612, 433] width 636 height 71
click at [408, 415] on p "💡 One event can trigger multiple functions, enabling you to consume a single ev…" at bounding box center [612, 433] width 636 height 71
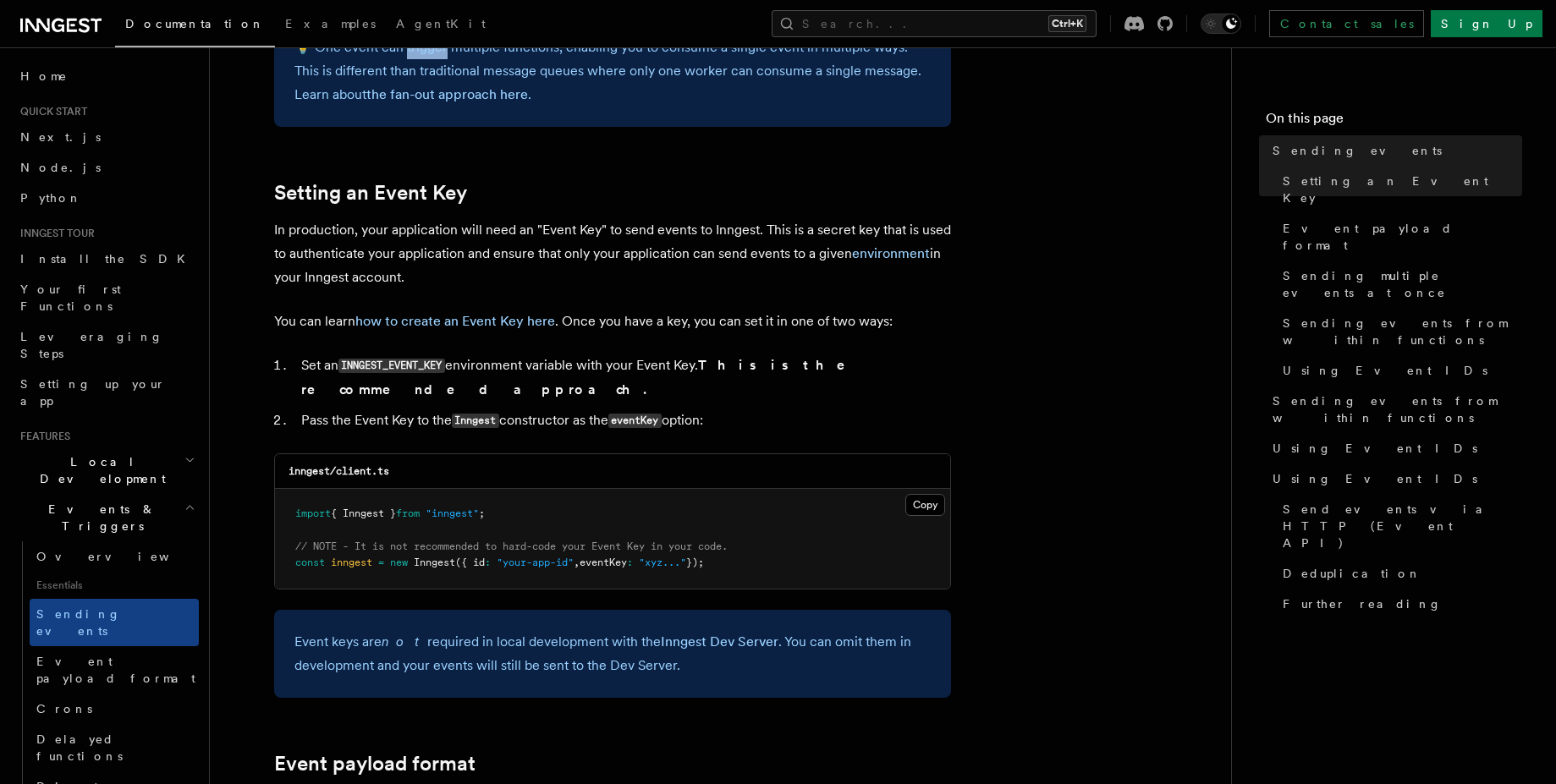
scroll to position [1219, 0]
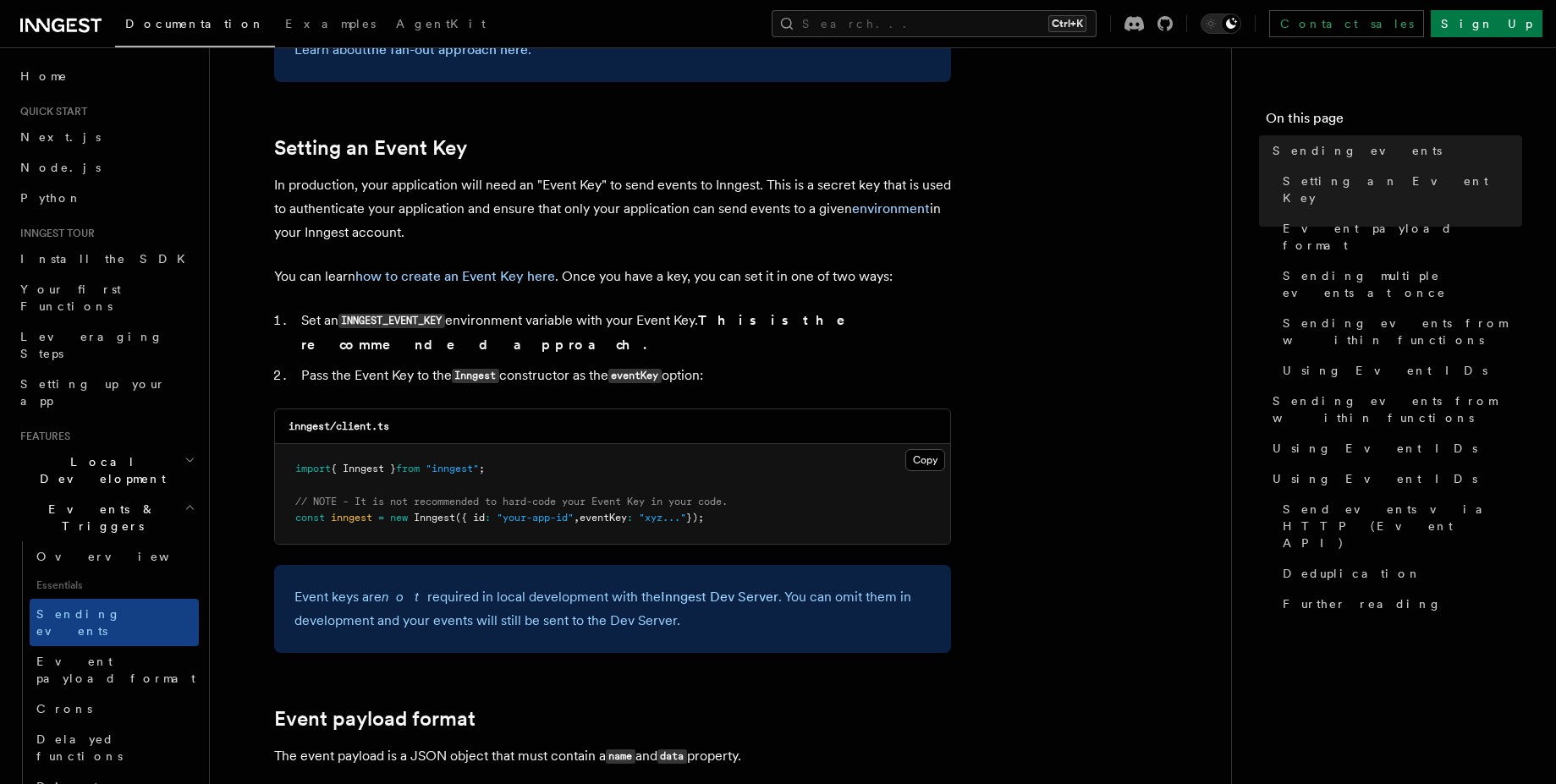
drag, startPoint x: 350, startPoint y: 573, endPoint x: 478, endPoint y: 572, distance: 128.0
click at [426, 585] on p "Event keys are not required in local development with the Inngest Dev Server . …" at bounding box center [612, 608] width 636 height 48
click at [598, 585] on p "Event keys are not required in local development with the Inngest Dev Server . …" at bounding box center [612, 608] width 636 height 48
drag, startPoint x: 389, startPoint y: 598, endPoint x: 559, endPoint y: 598, distance: 170.0
click at [514, 598] on p "Event keys are not required in local development with the Inngest Dev Server . …" at bounding box center [612, 608] width 636 height 48
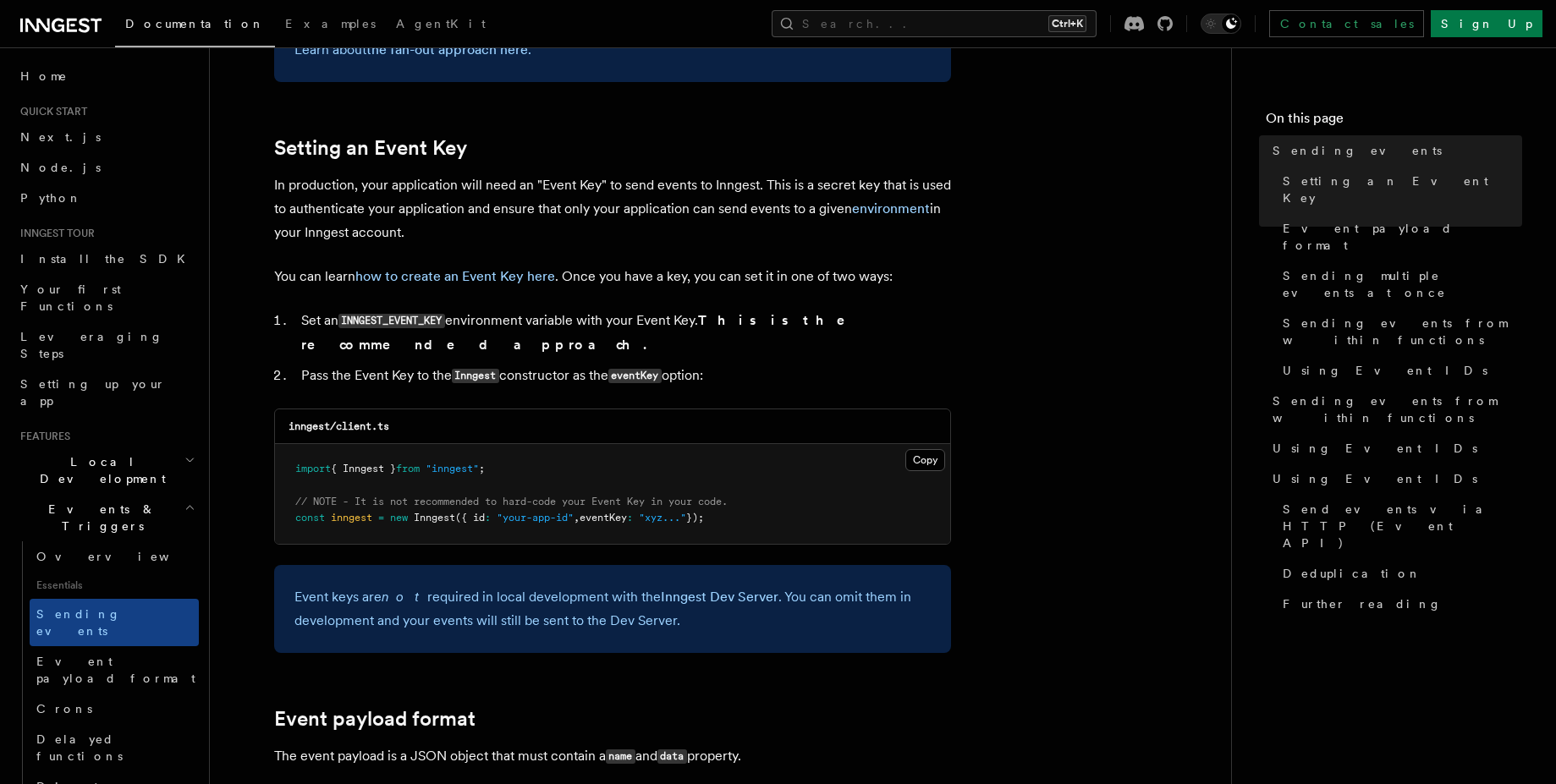
click at [559, 598] on p "Event keys are not required in local development with the Inngest Dev Server . …" at bounding box center [612, 608] width 636 height 48
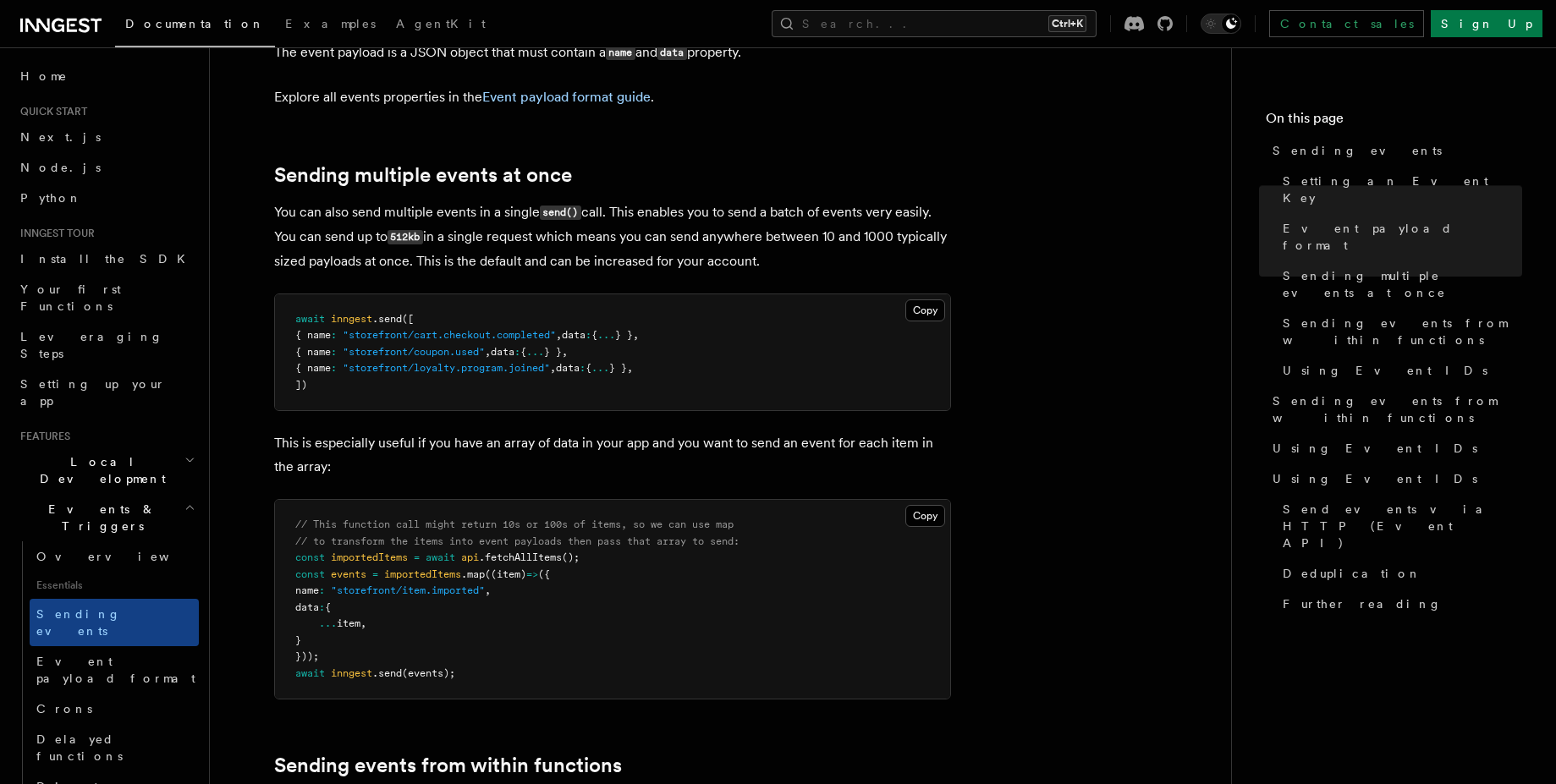
scroll to position [1929, 0]
